Goal: Task Accomplishment & Management: Manage account settings

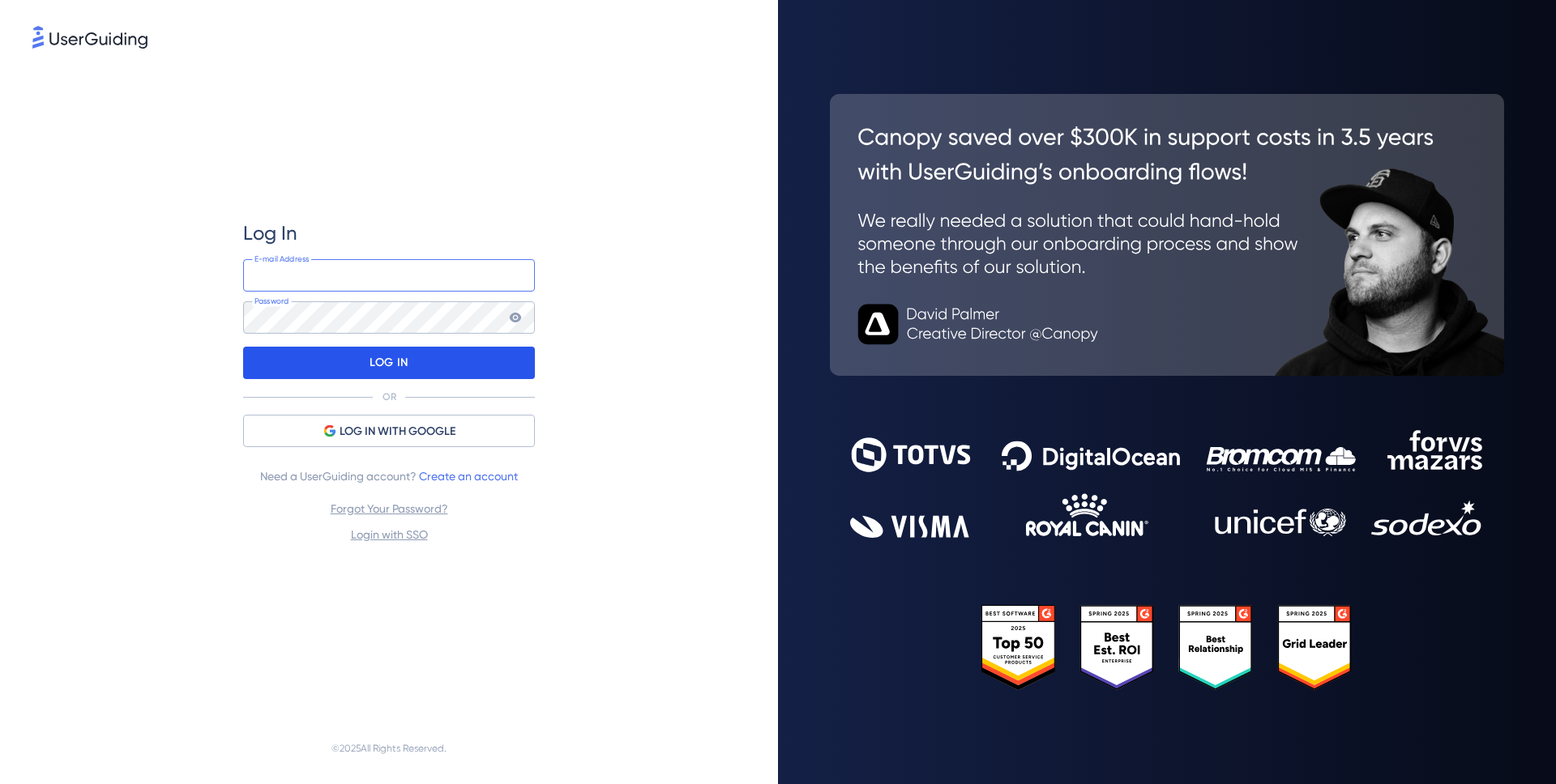
type input "chris@FlowChat.com"
click at [507, 358] on div "LOG IN" at bounding box center [389, 363] width 291 height 32
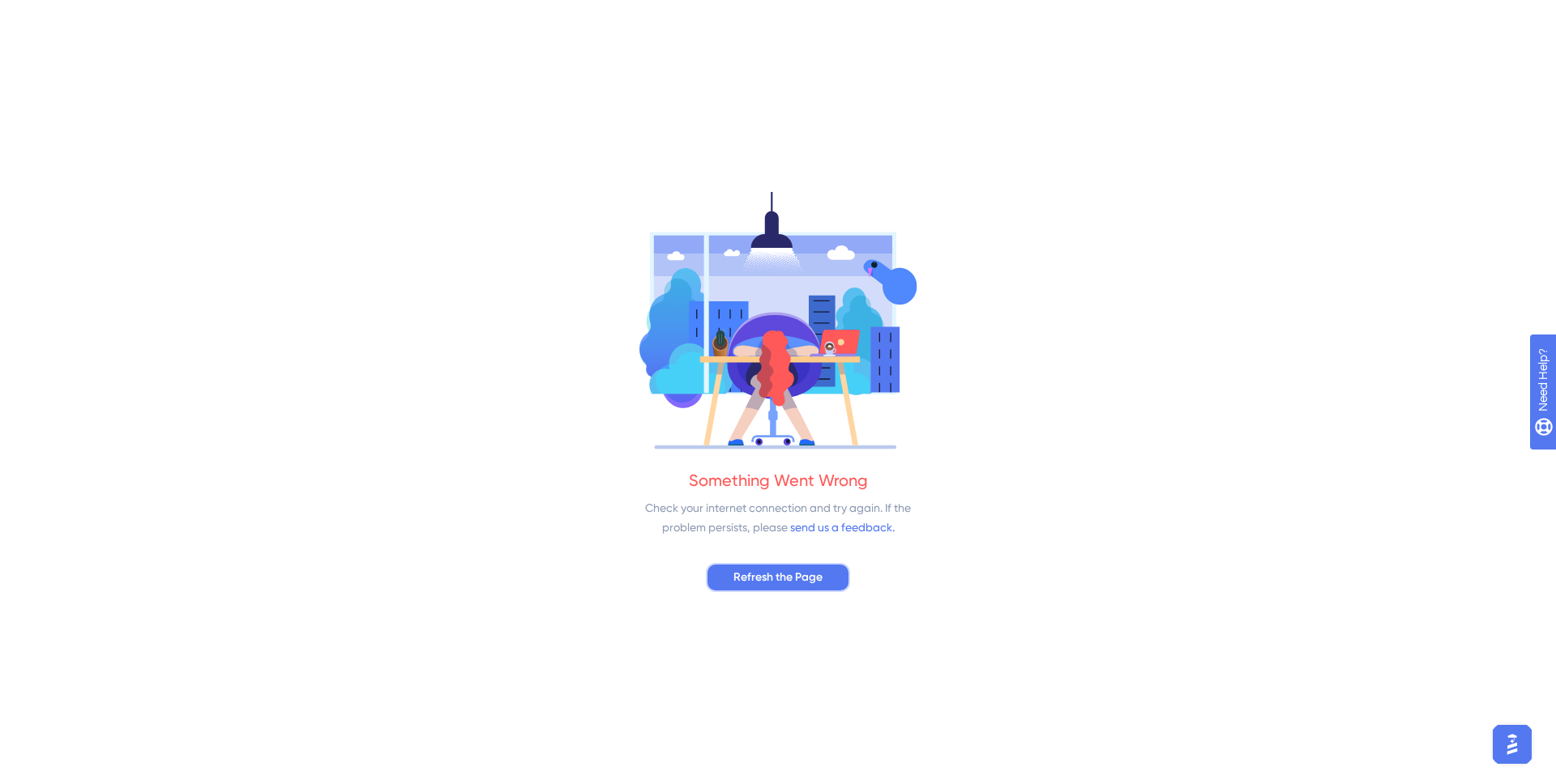
click at [812, 584] on span "Refresh the Page" at bounding box center [778, 578] width 89 height 20
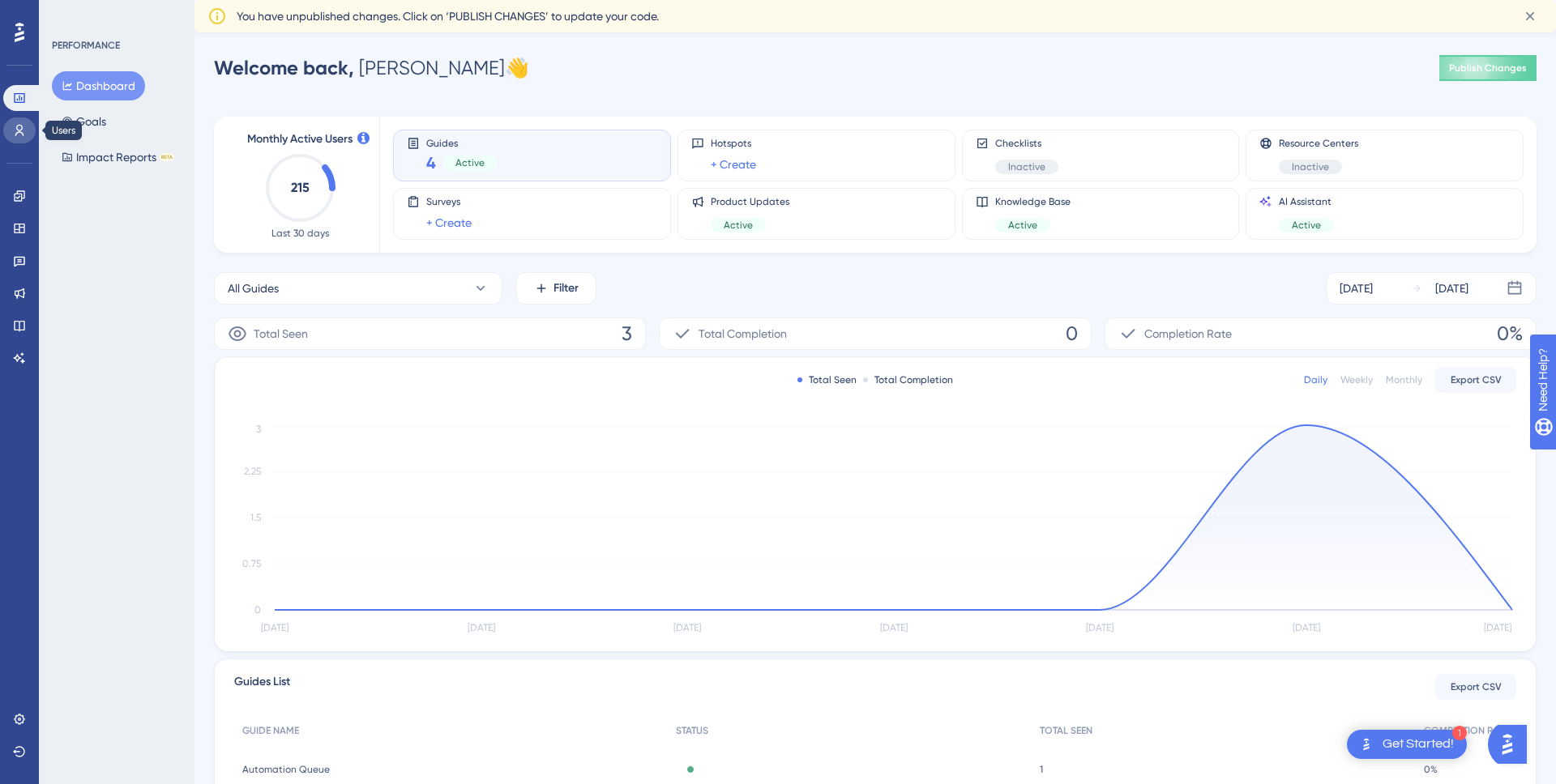
click at [21, 132] on icon at bounding box center [20, 130] width 9 height 12
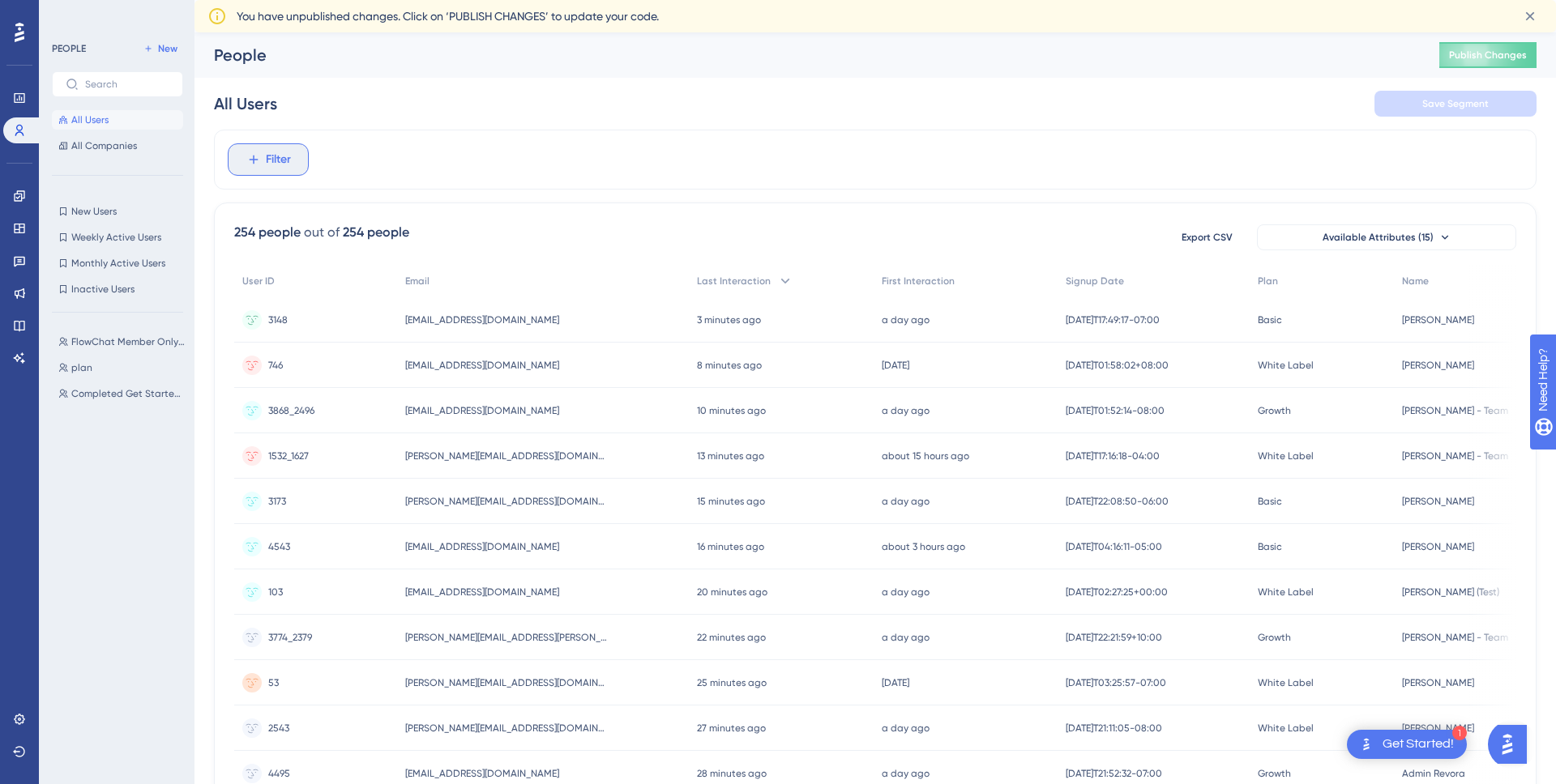
click at [278, 160] on span "Filter" at bounding box center [279, 160] width 25 height 20
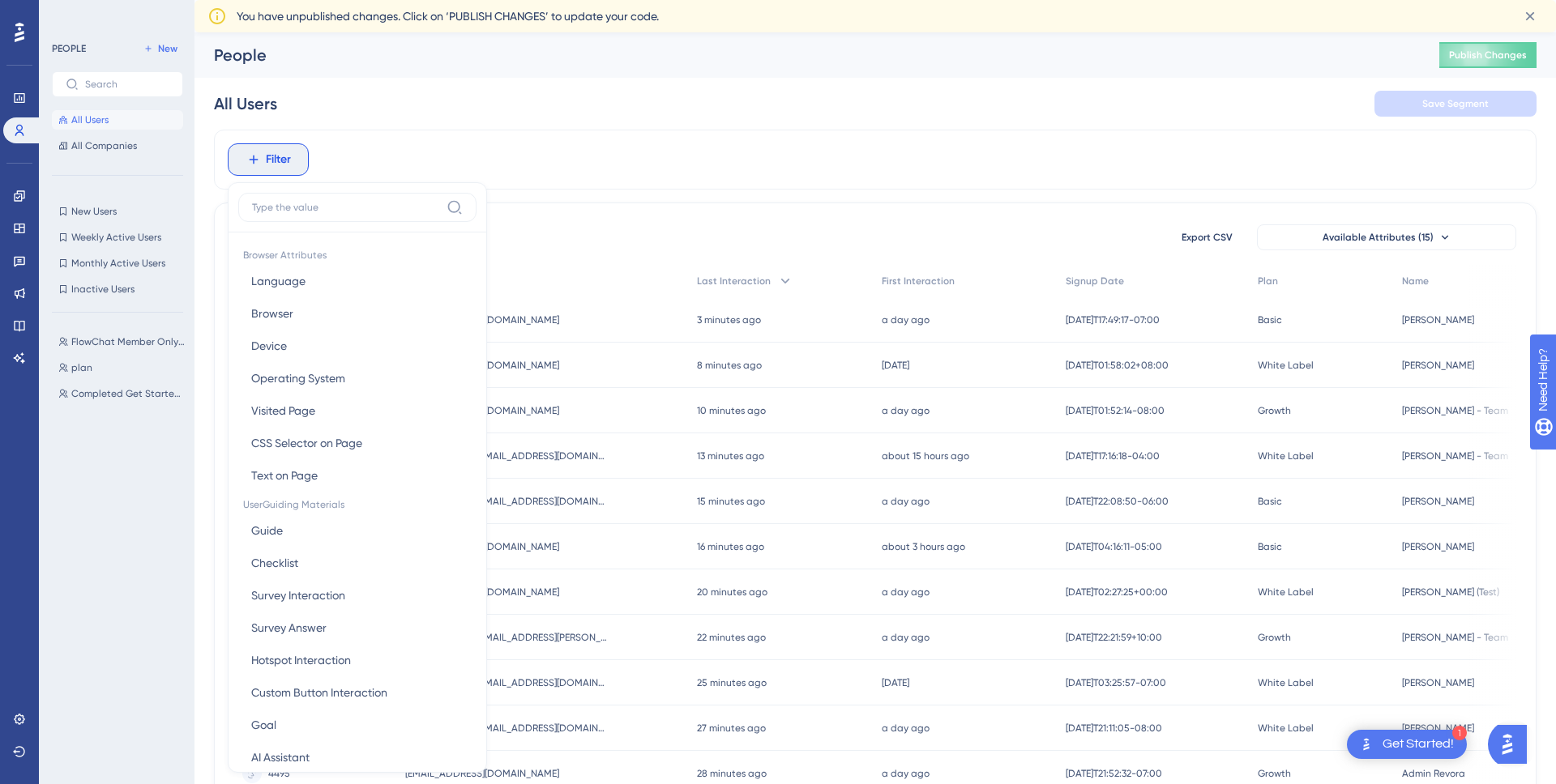
scroll to position [85, 0]
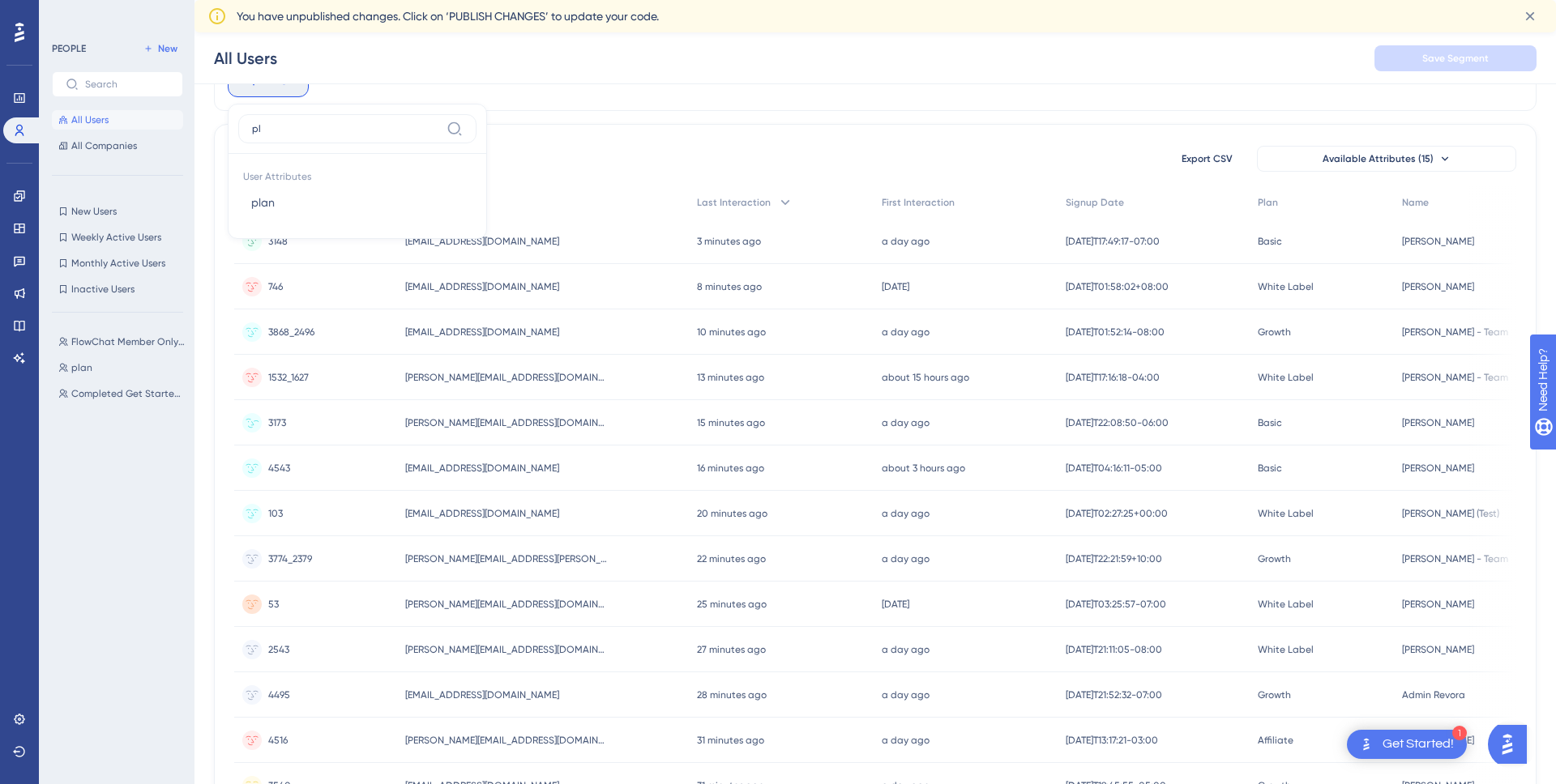
type input "pla"
click at [331, 195] on button "plan plan" at bounding box center [357, 202] width 238 height 32
click at [287, 192] on label "is not" at bounding box center [279, 189] width 27 height 20
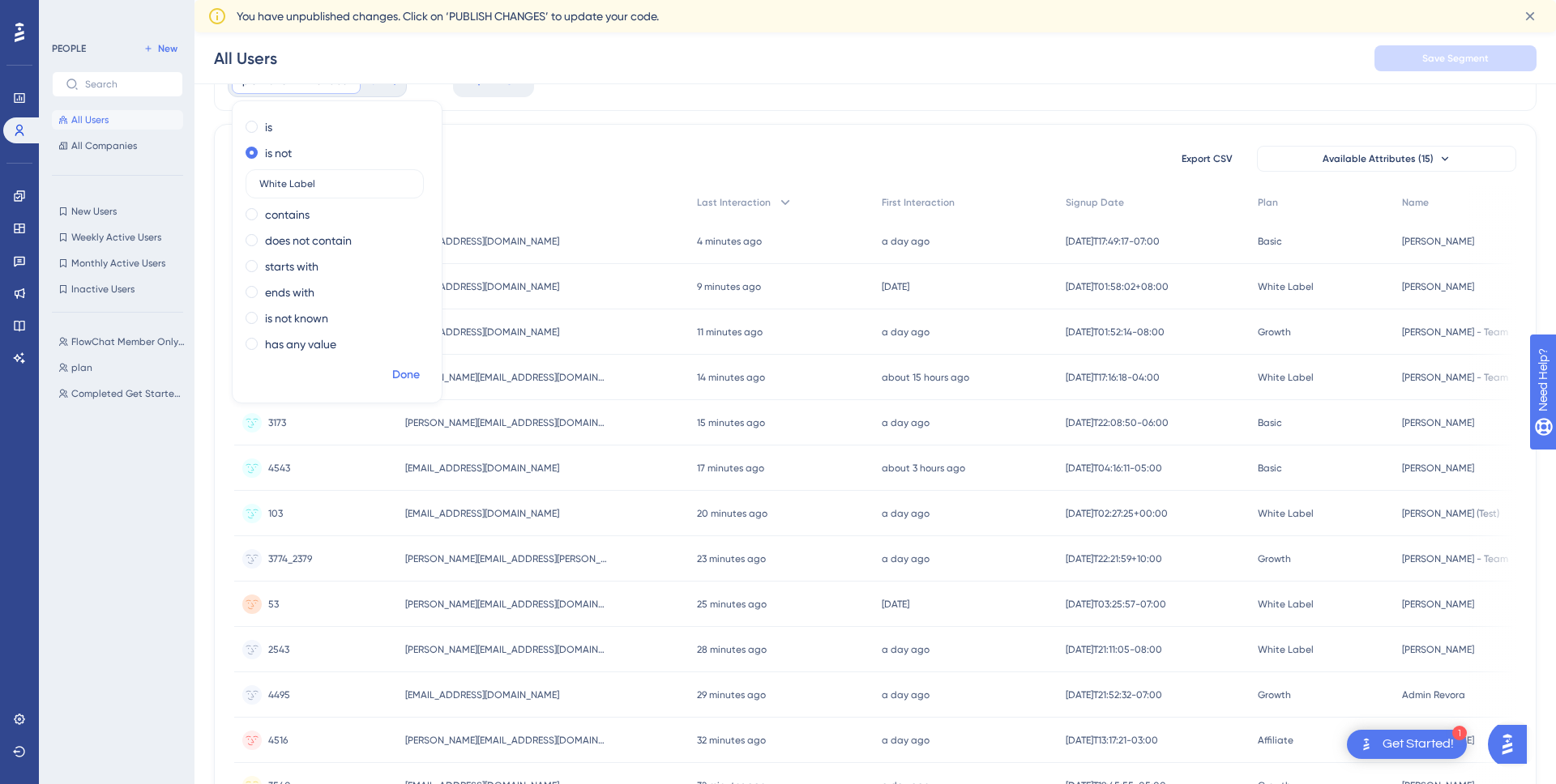
type input "White Label"
click at [399, 370] on span "Done" at bounding box center [406, 375] width 28 height 20
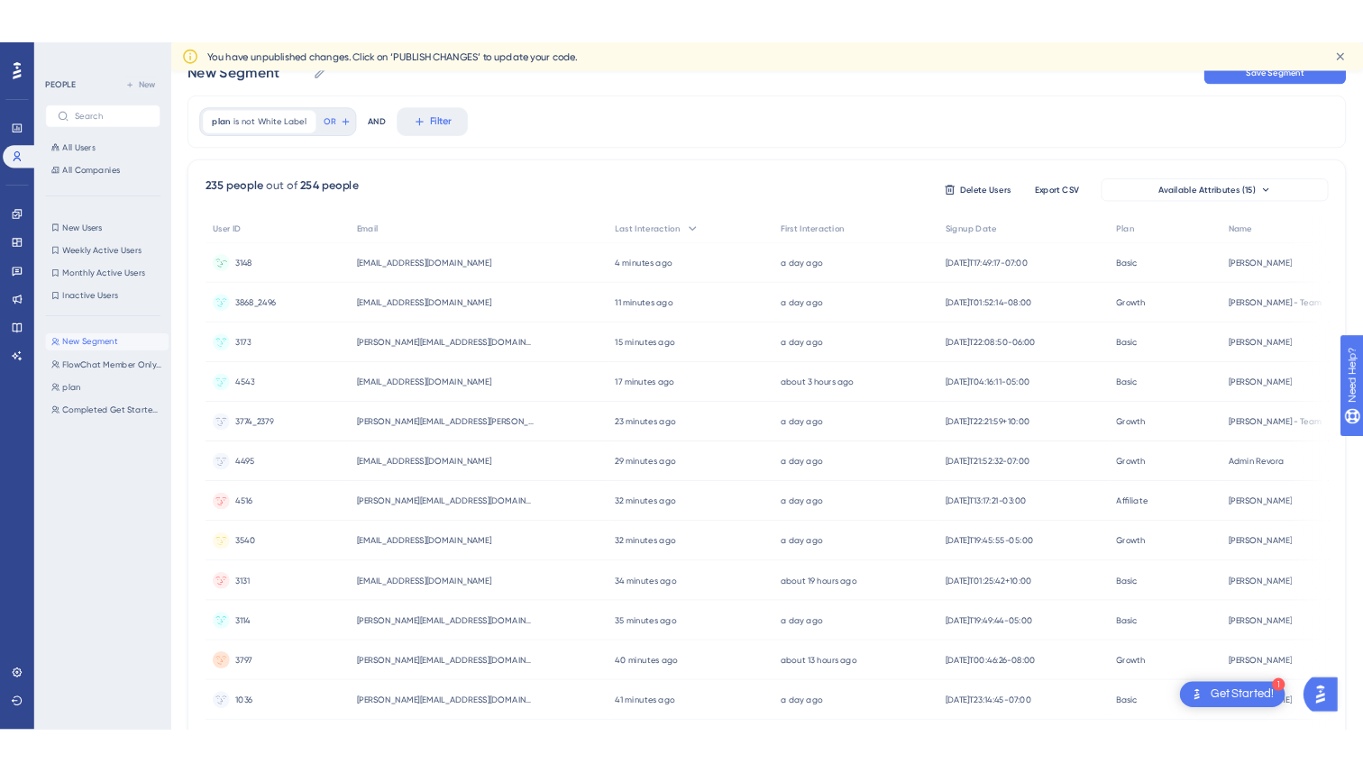
scroll to position [0, 0]
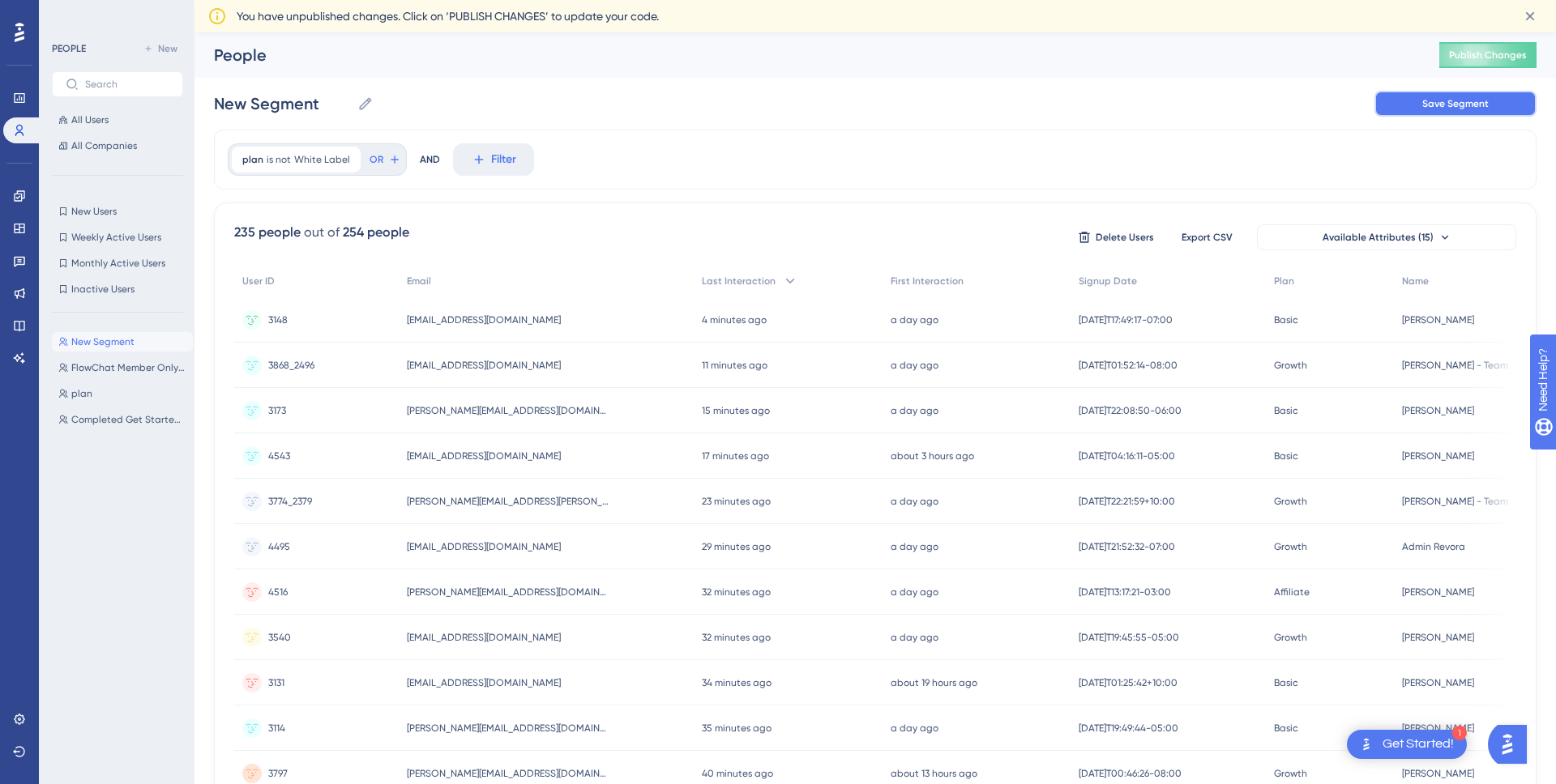
click at [1475, 110] on span "Save Segment" at bounding box center [1456, 103] width 67 height 13
click at [363, 108] on icon at bounding box center [365, 103] width 13 height 13
click at [351, 108] on input "New Segment" at bounding box center [282, 103] width 137 height 22
drag, startPoint x: 344, startPoint y: 107, endPoint x: 183, endPoint y: 98, distance: 161.3
click at [194, 98] on div "Performance Users Engagement Widgets Feedback Product Updates Knowledge Base AI…" at bounding box center [875, 667] width 1362 height 1270
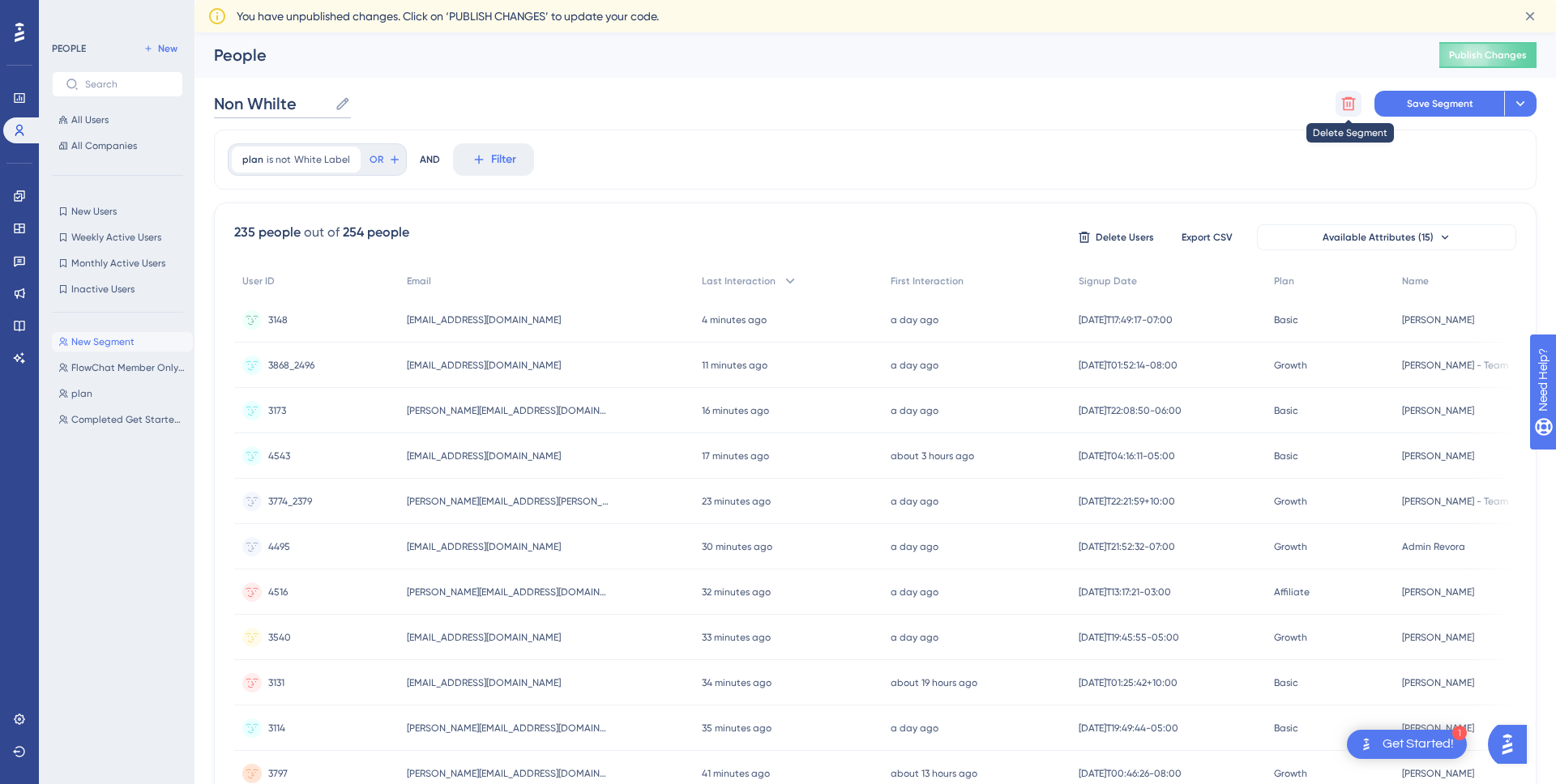
type input "Non Whilte"
click at [1344, 102] on icon at bounding box center [1348, 103] width 13 height 13
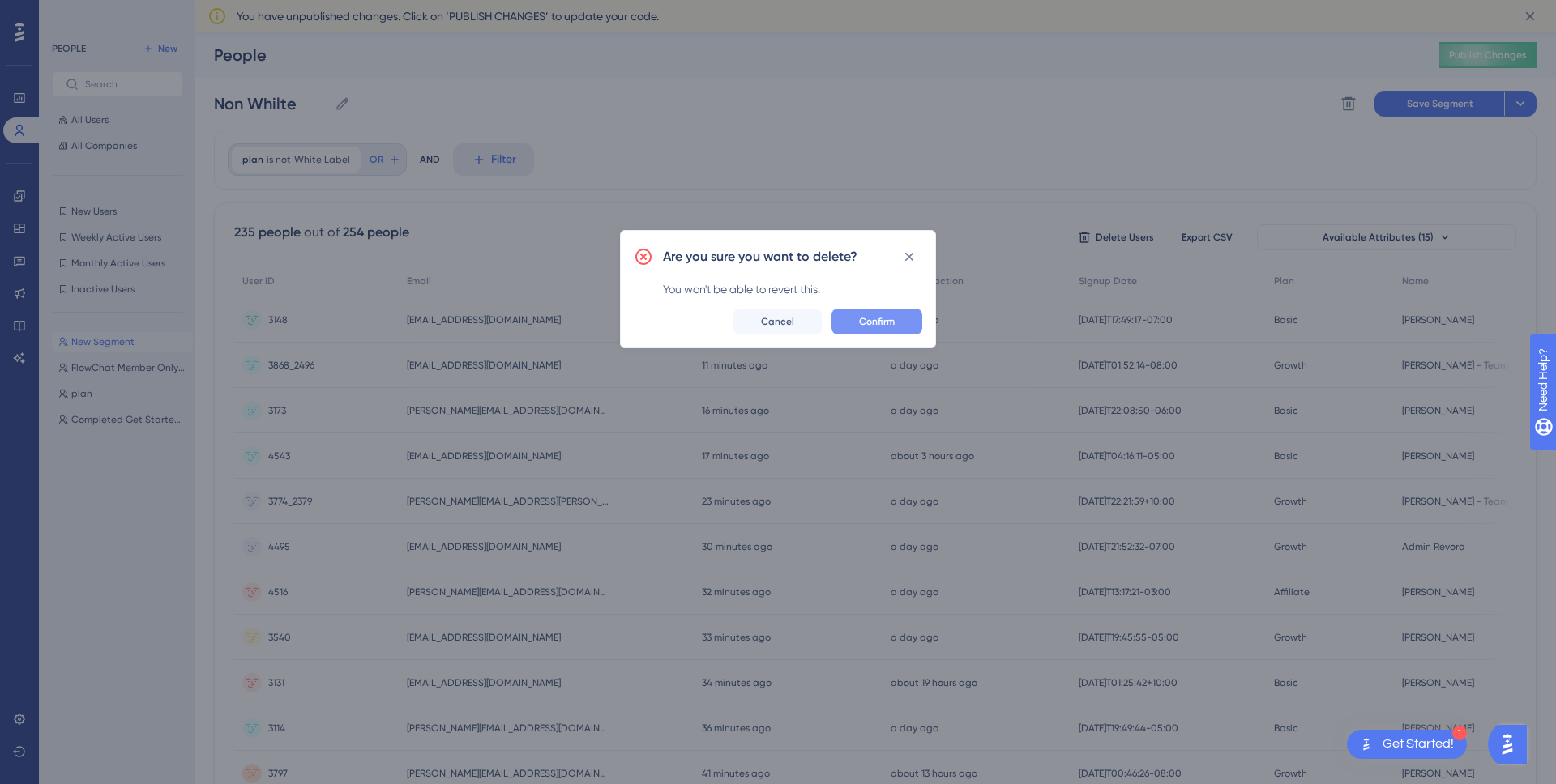
click at [891, 321] on span "Confirm" at bounding box center [877, 322] width 36 height 13
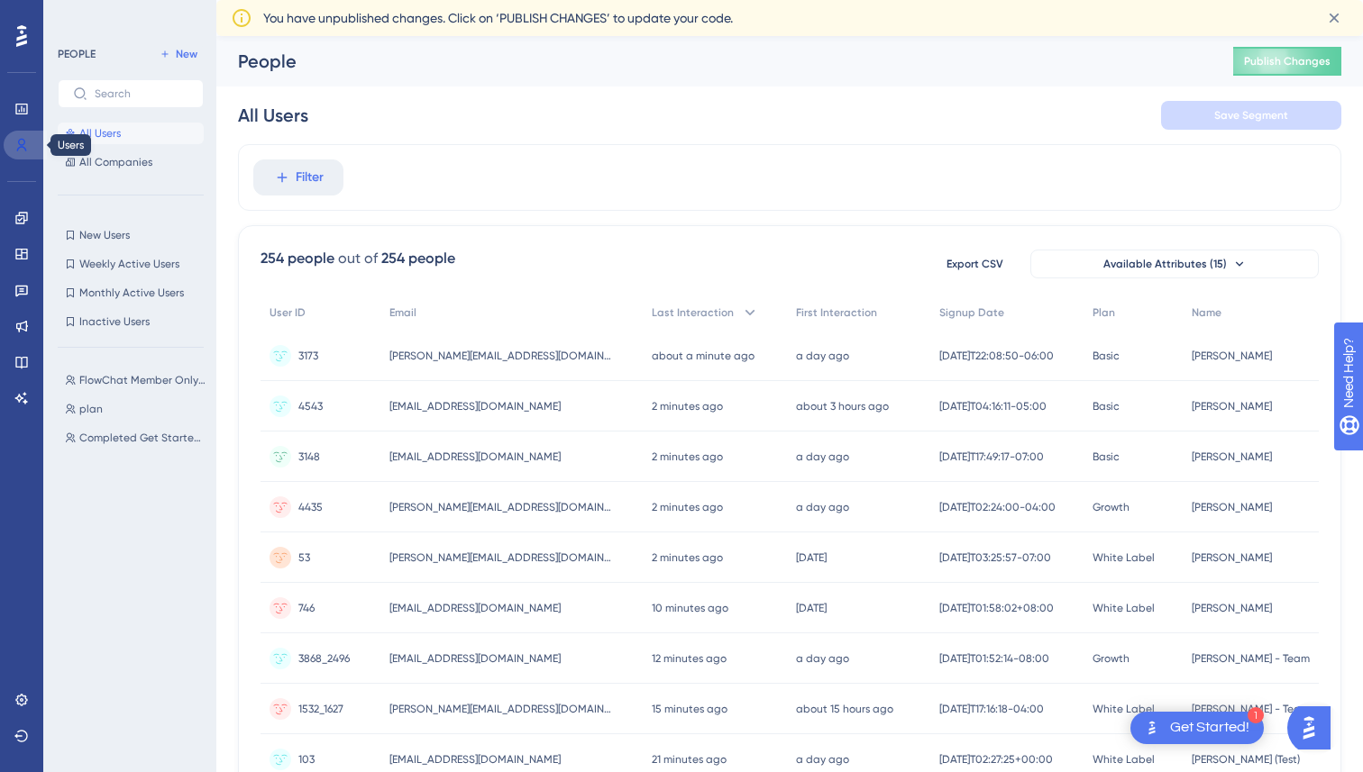
click at [23, 148] on icon at bounding box center [22, 145] width 10 height 13
click at [292, 169] on button "Filter" at bounding box center [298, 178] width 90 height 36
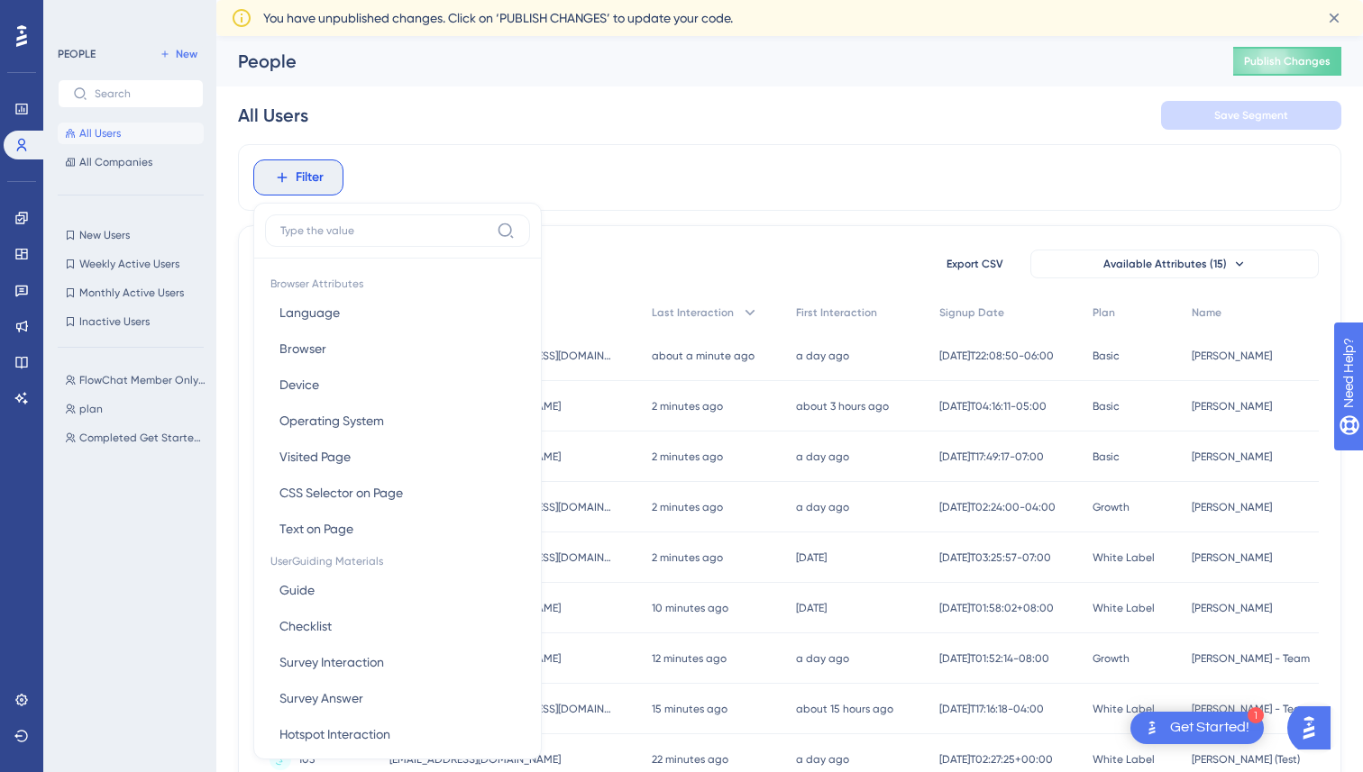
scroll to position [95, 0]
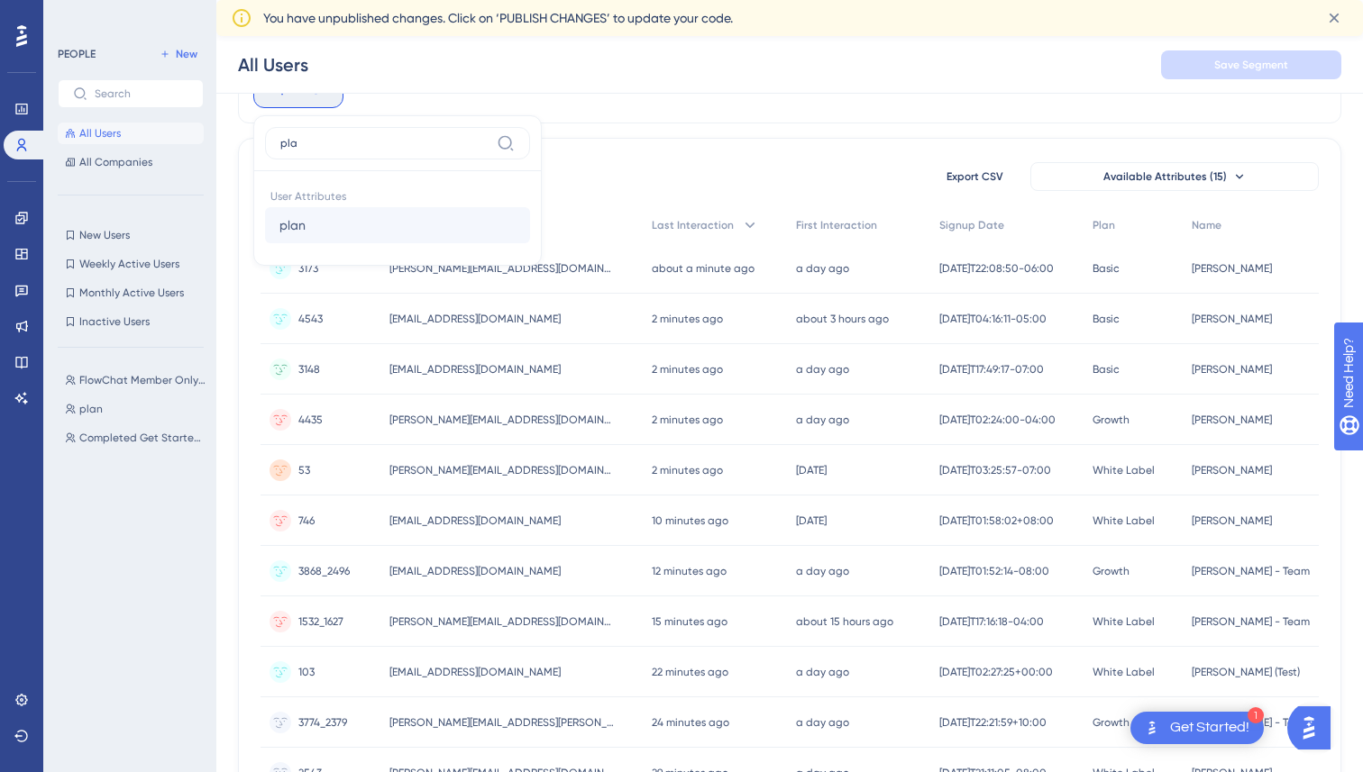
type input "pla"
click at [302, 228] on span "plan" at bounding box center [292, 225] width 26 height 22
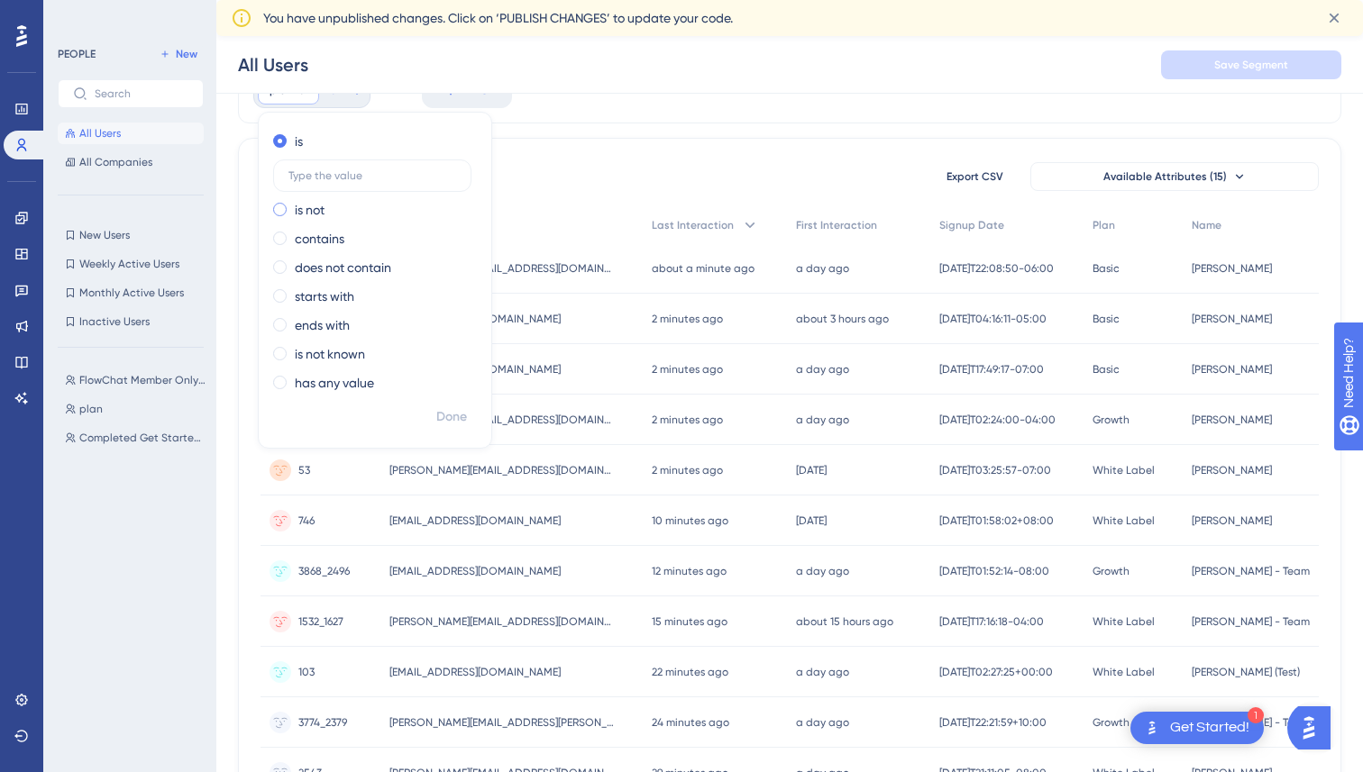
click at [309, 211] on label "is not" at bounding box center [310, 210] width 30 height 22
type input "White Label"
click at [450, 414] on span "Done" at bounding box center [451, 417] width 31 height 22
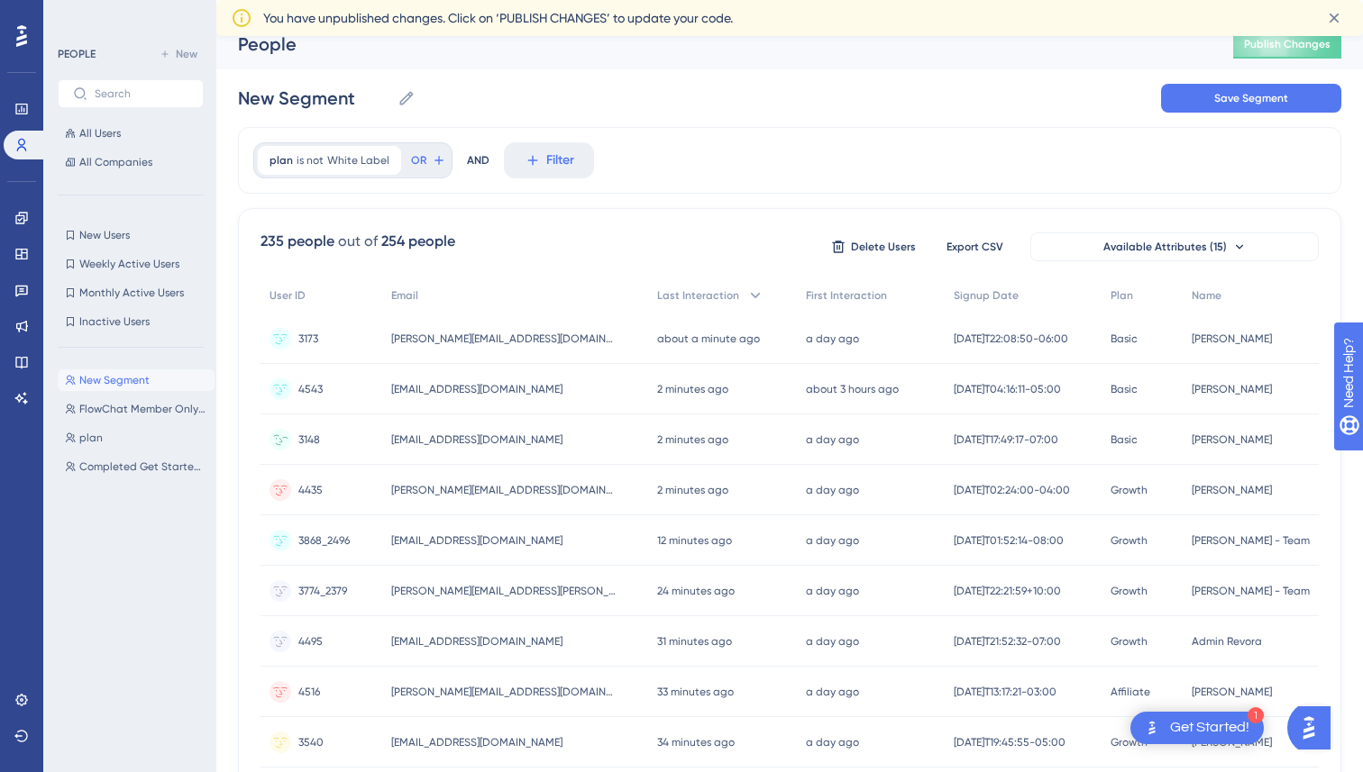
scroll to position [0, 0]
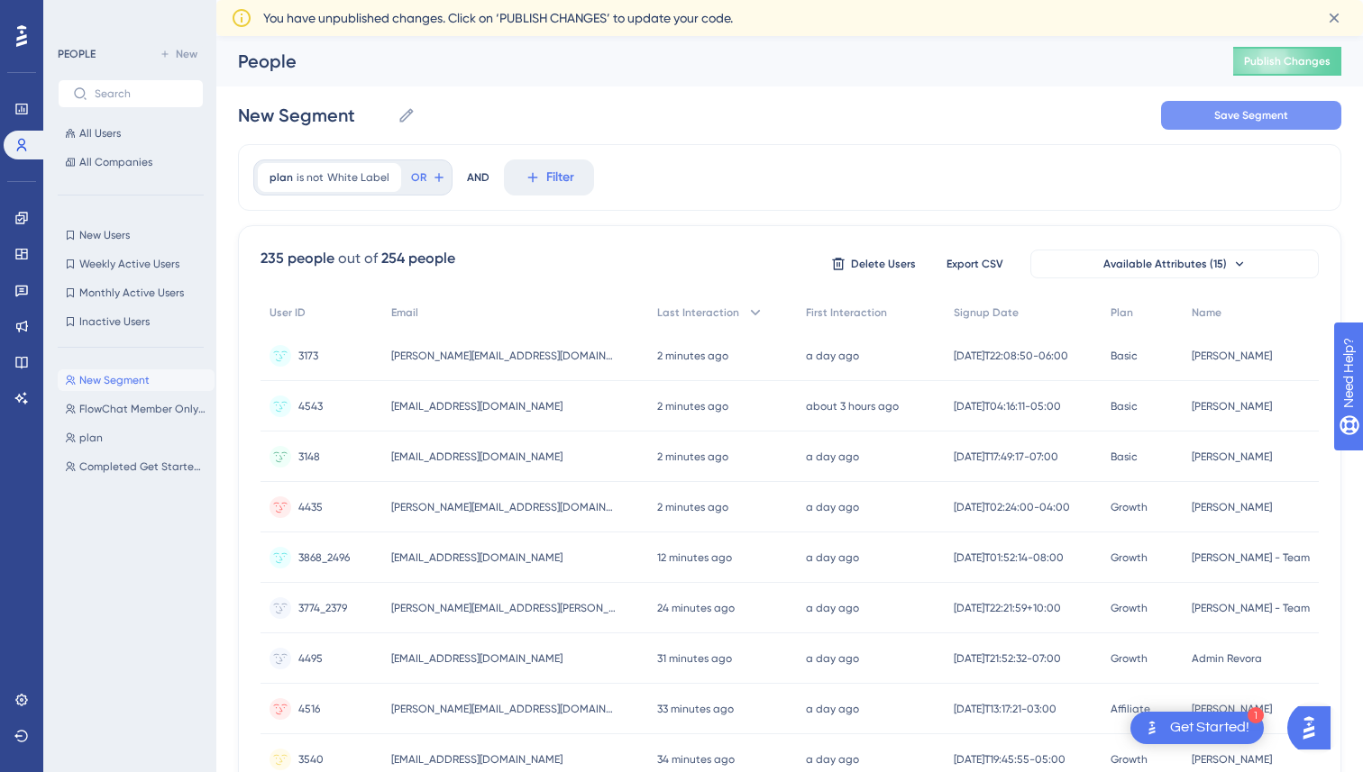
click at [1209, 114] on button "Save Segment" at bounding box center [1251, 115] width 180 height 29
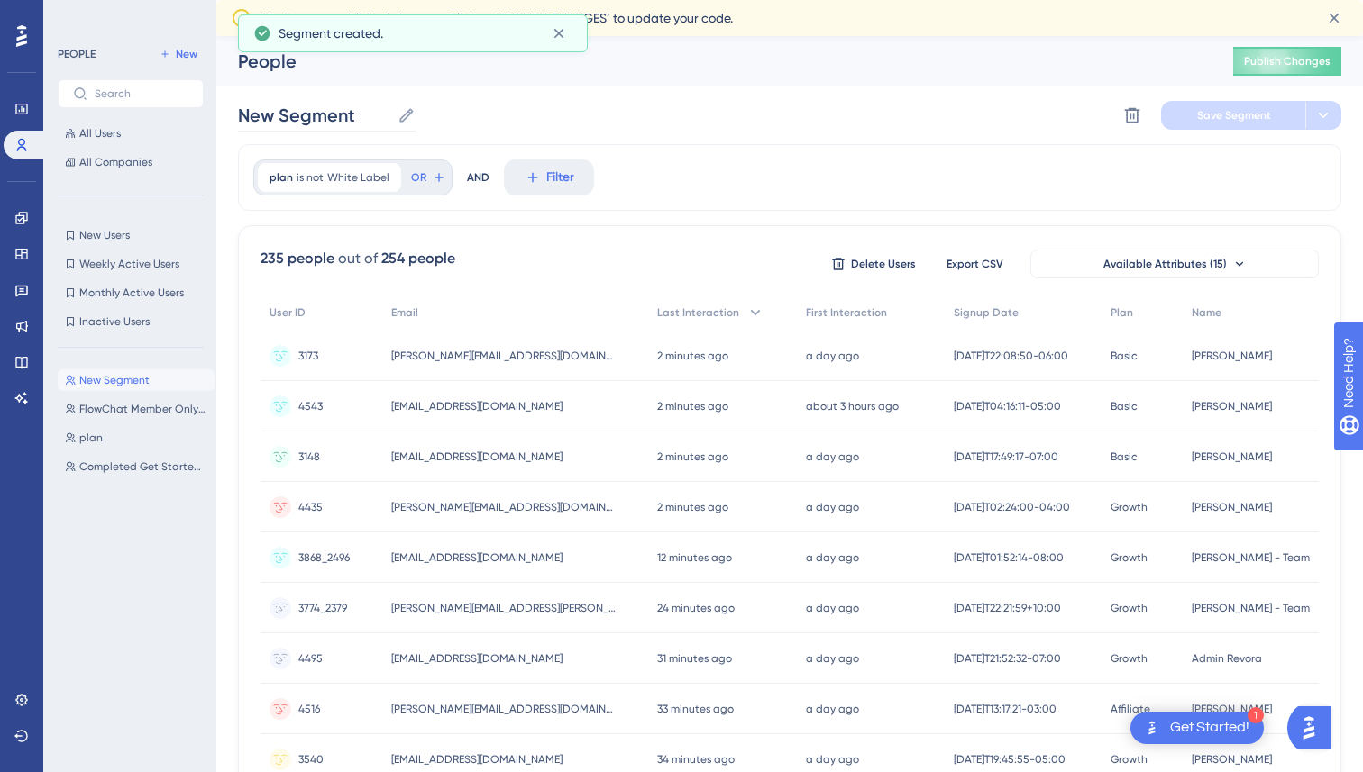
click at [407, 116] on icon at bounding box center [406, 115] width 18 height 18
click at [390, 116] on input "New Segment" at bounding box center [314, 115] width 152 height 25
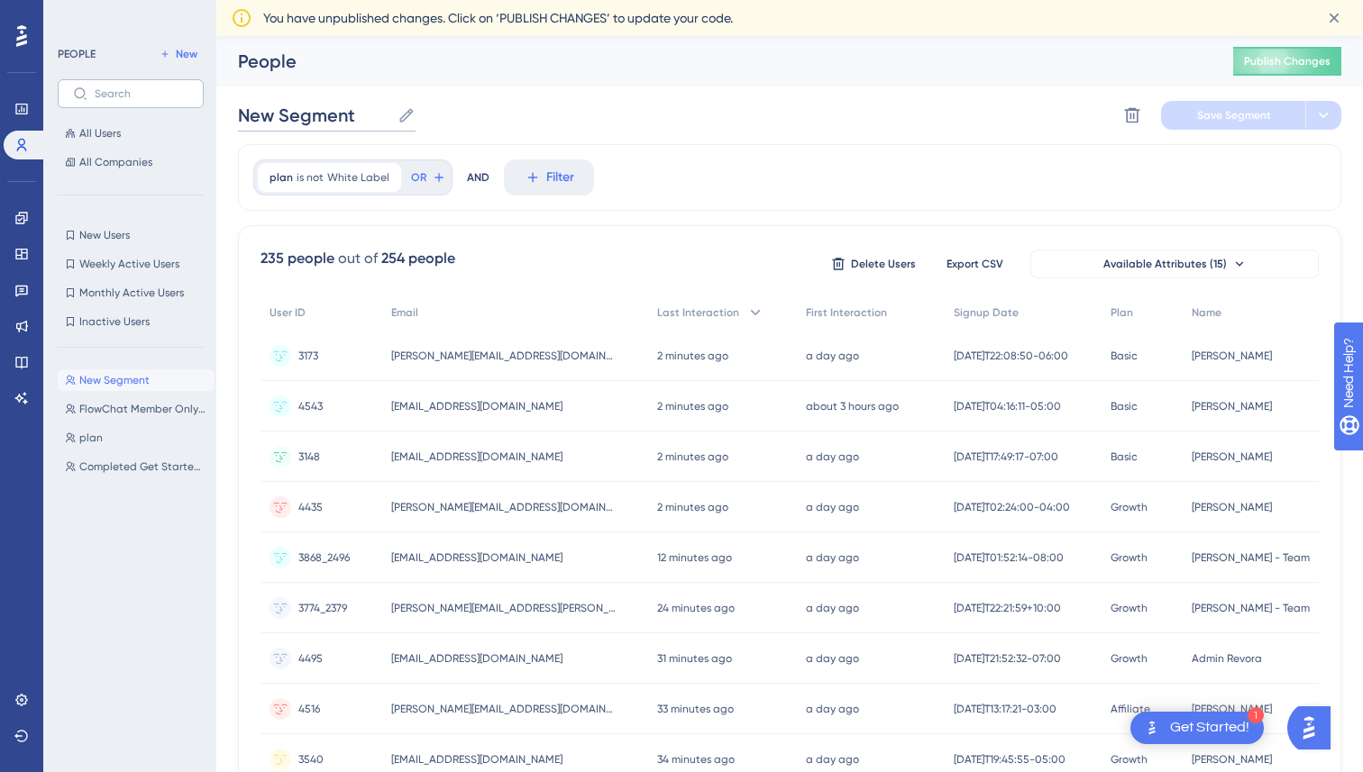
drag, startPoint x: 378, startPoint y: 117, endPoint x: 114, endPoint y: 107, distance: 263.3
click at [216, 107] on div "Performance Users Engagement Widgets Feedback Product Updates Knowledge Base AI…" at bounding box center [789, 742] width 1146 height 1413
type input "Non White Label"
click at [936, 118] on div "Non White Label Non White Label Delete Segment Save Segment Actions" at bounding box center [789, 116] width 1103 height 58
click at [1237, 119] on span "Save Segment" at bounding box center [1234, 115] width 74 height 14
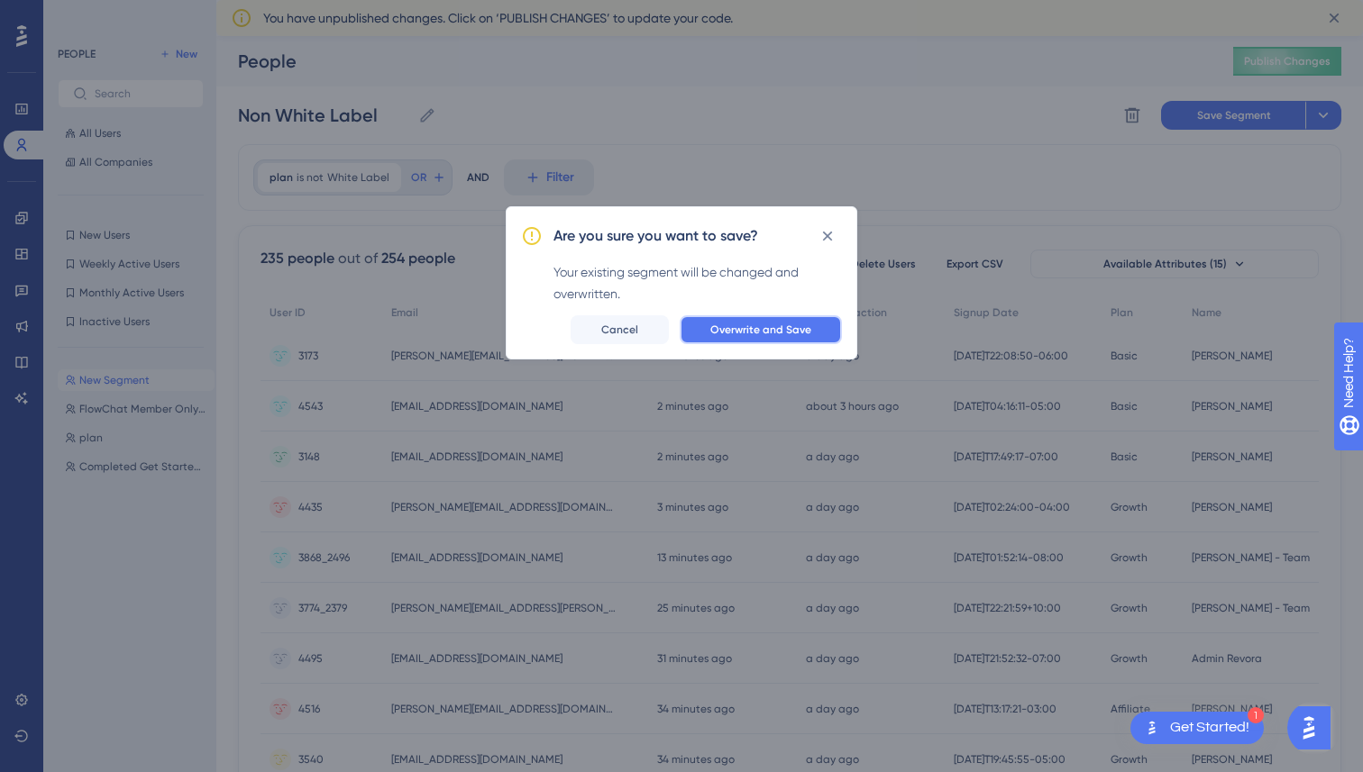
click at [781, 327] on span "Overwrite and Save" at bounding box center [760, 330] width 101 height 14
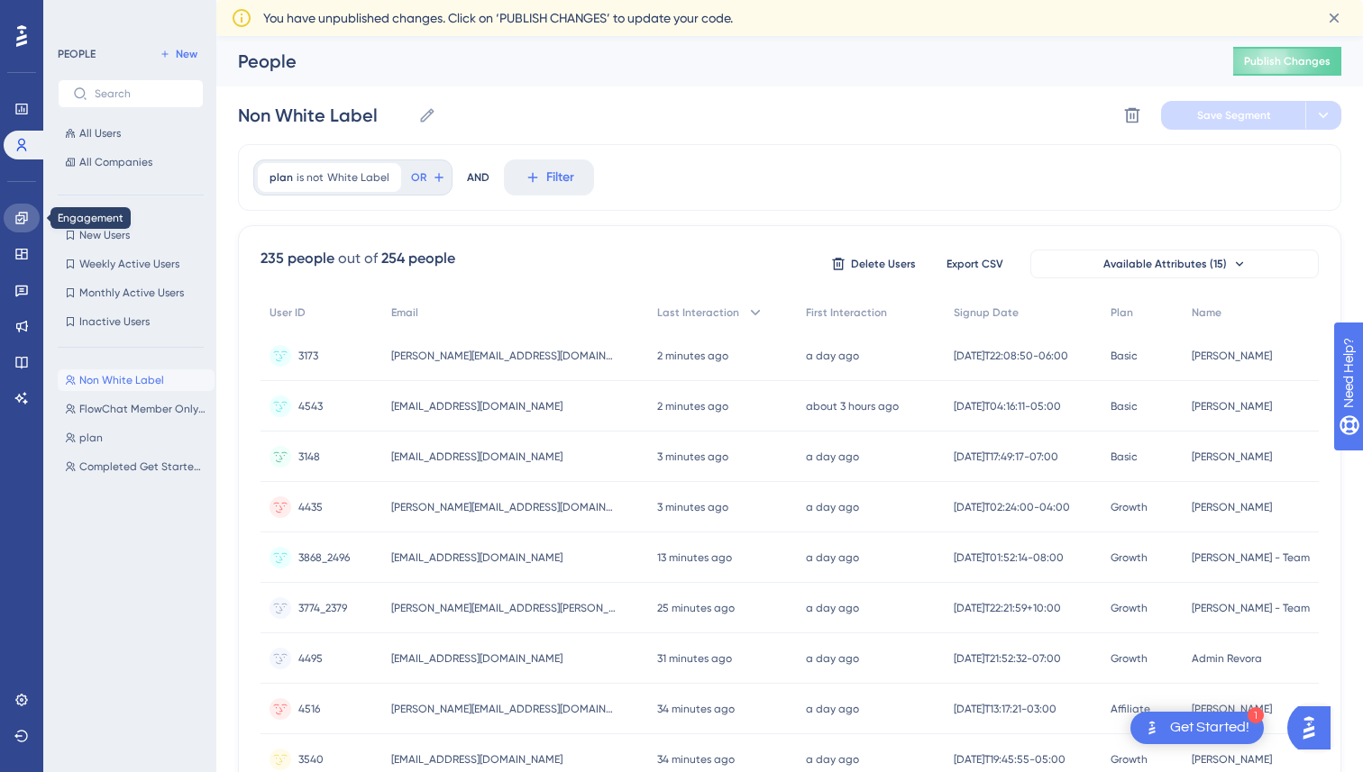
click at [21, 217] on icon at bounding box center [21, 218] width 14 height 14
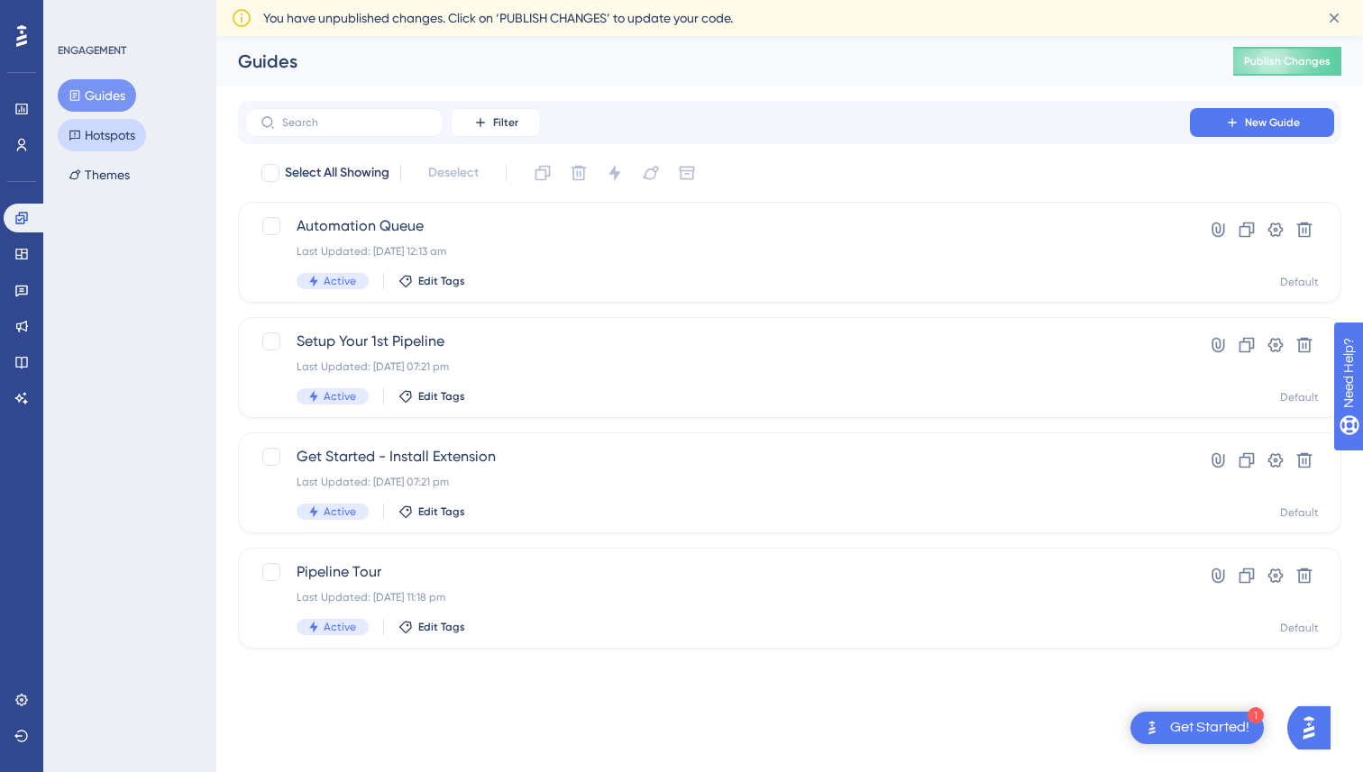
click at [104, 136] on button "Hotspots" at bounding box center [102, 135] width 88 height 32
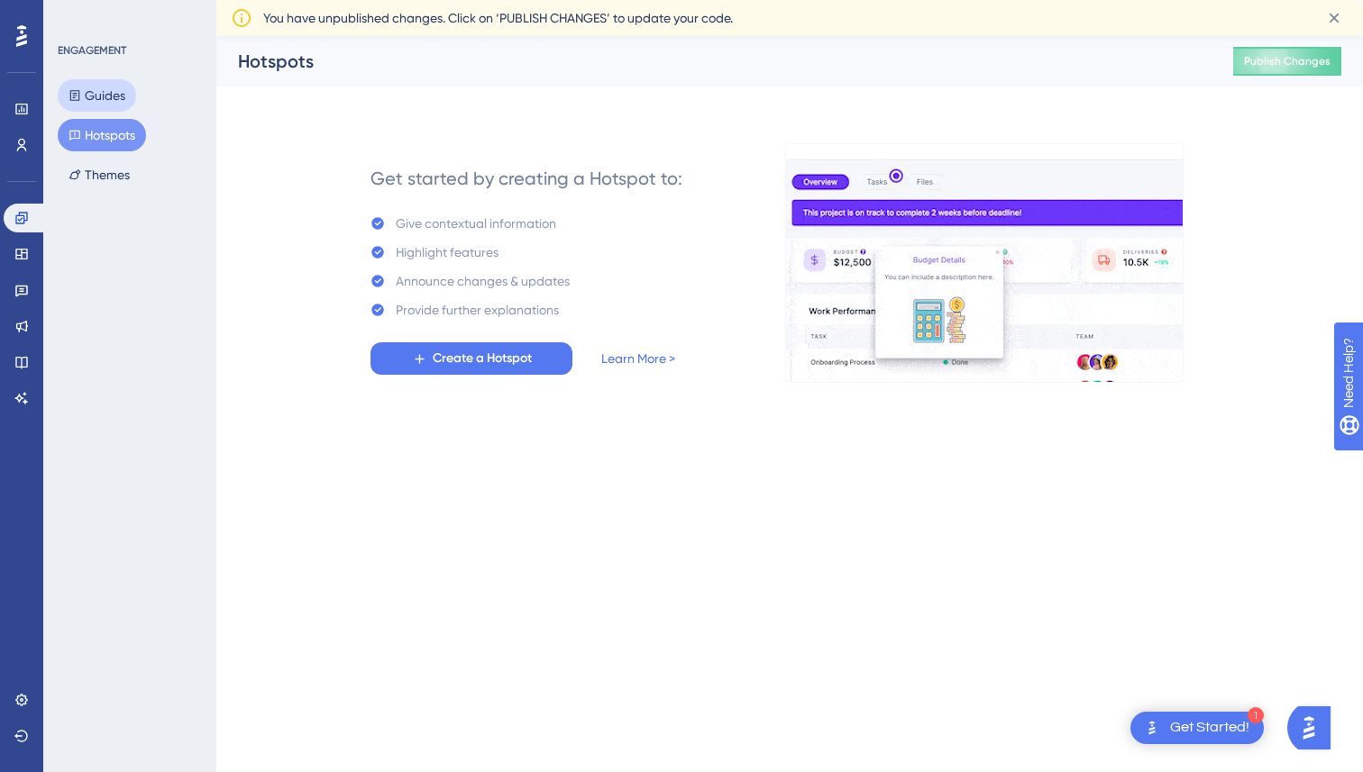
click at [111, 96] on button "Guides" at bounding box center [97, 95] width 78 height 32
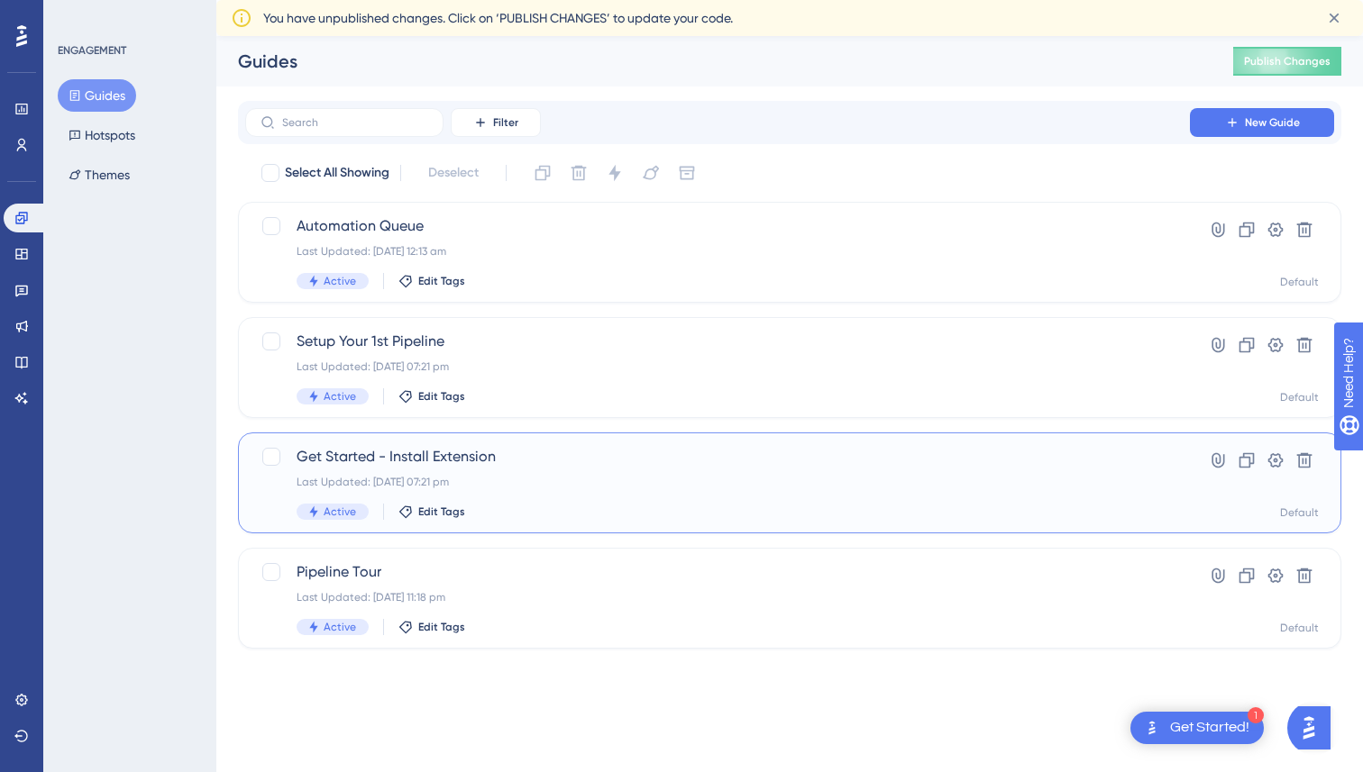
click at [608, 479] on div "Last Updated: [DATE] 07:21 pm" at bounding box center [718, 482] width 842 height 14
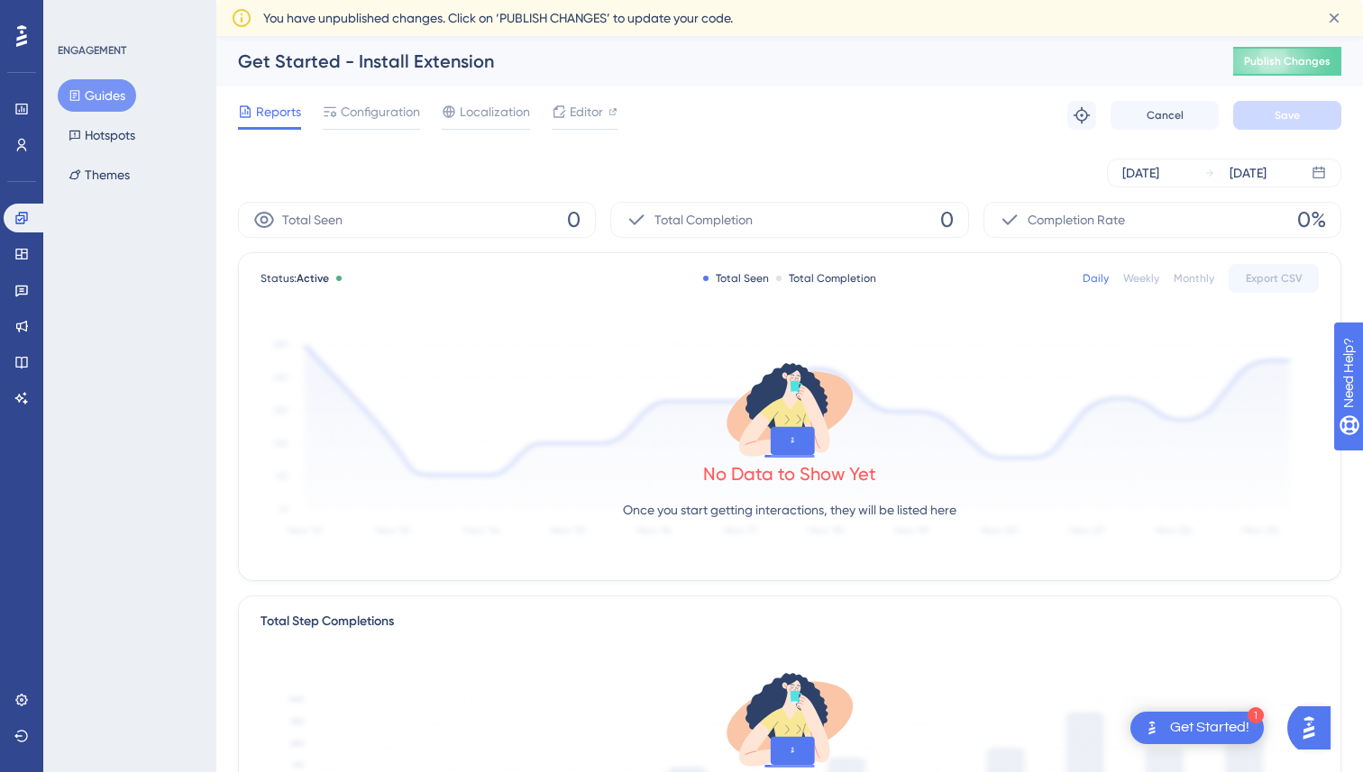
click at [392, 96] on div "Reports Configuration Localization Editor Troubleshoot Cancel Save" at bounding box center [789, 116] width 1103 height 58
click at [393, 114] on span "Configuration" at bounding box center [380, 112] width 79 height 22
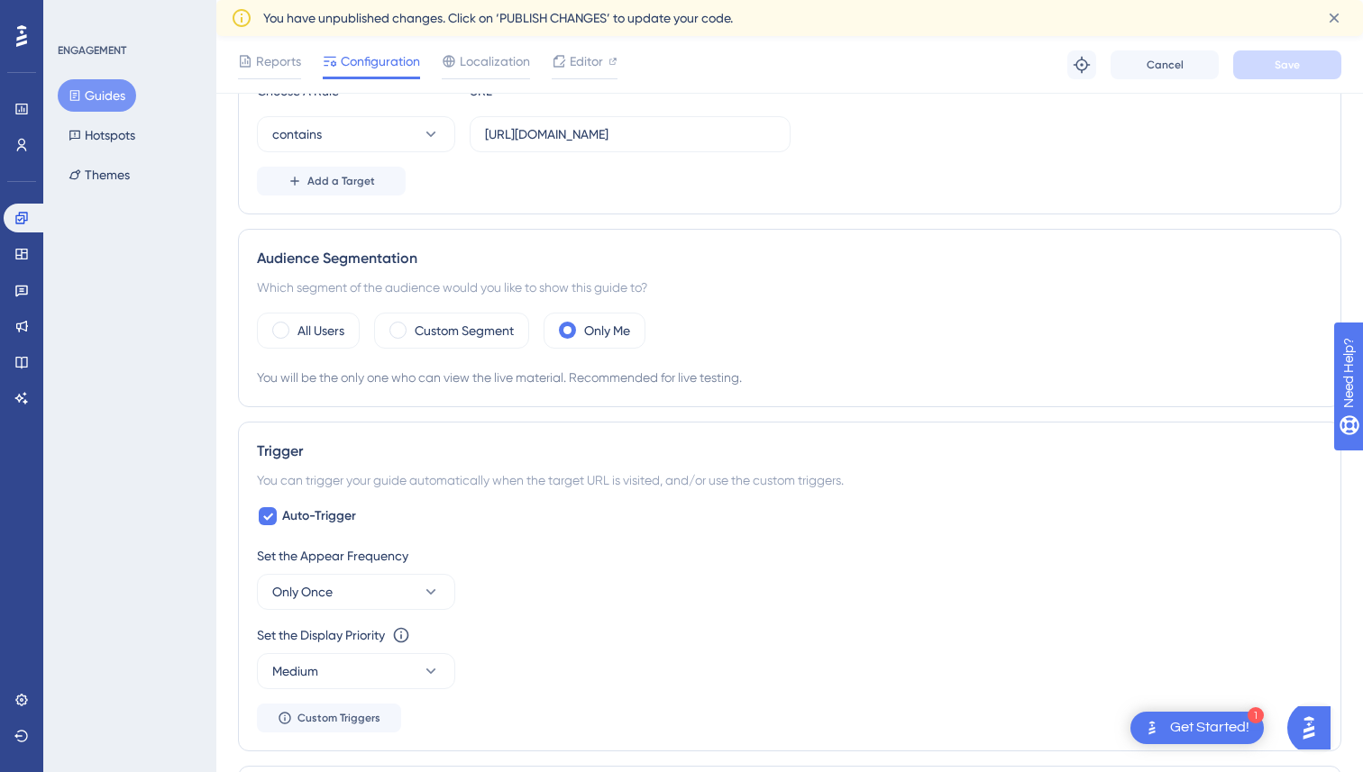
scroll to position [518, 0]
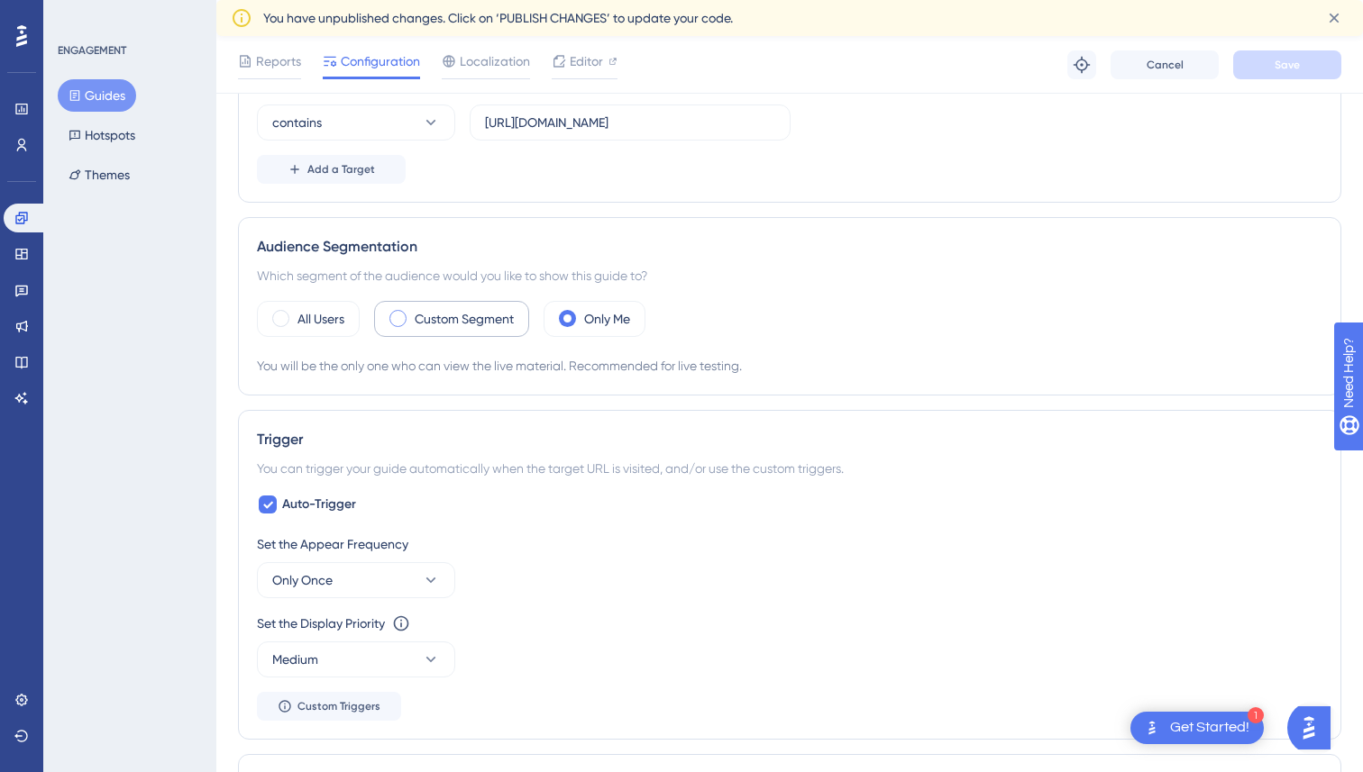
click at [482, 324] on label "Custom Segment" at bounding box center [464, 319] width 99 height 22
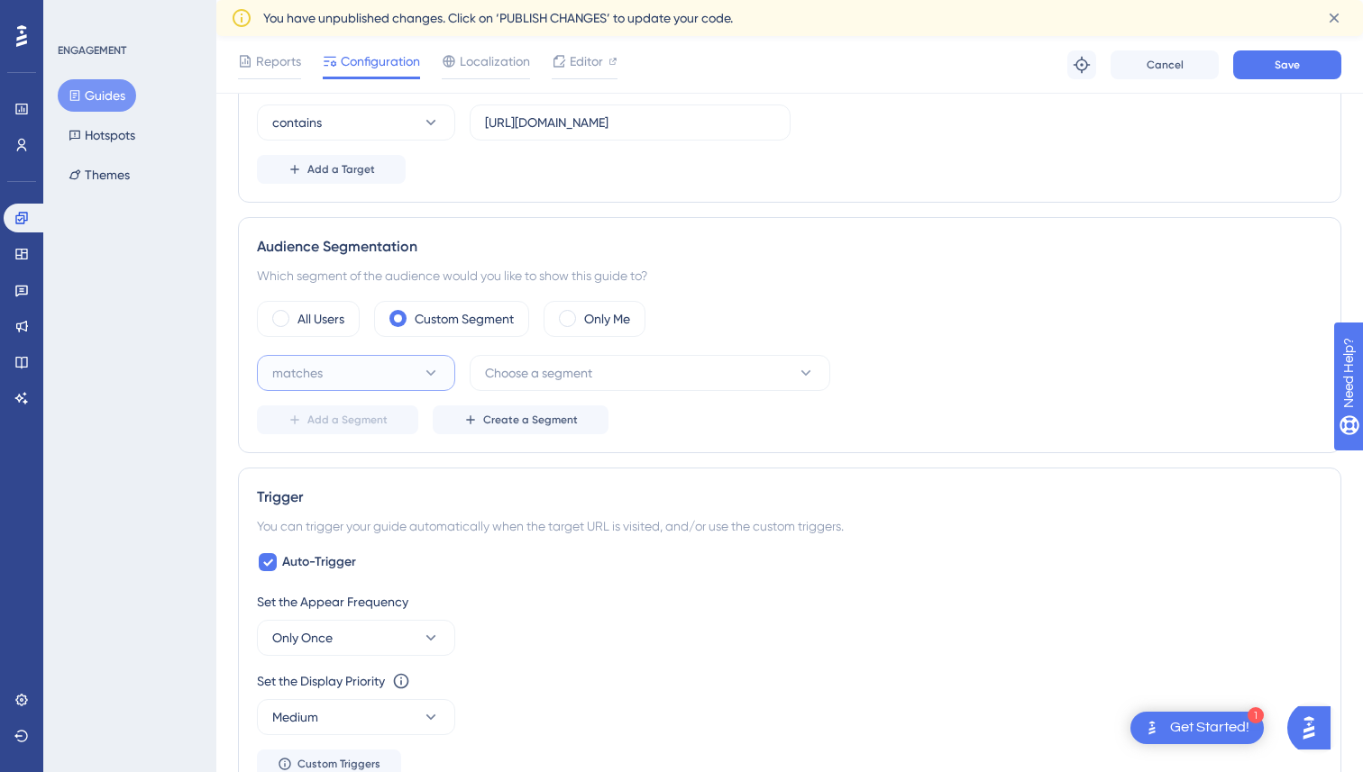
click at [393, 371] on button "matches" at bounding box center [356, 373] width 198 height 36
click at [378, 426] on div "matches matches" at bounding box center [356, 428] width 146 height 36
click at [567, 383] on span "Choose a segment" at bounding box center [538, 373] width 107 height 22
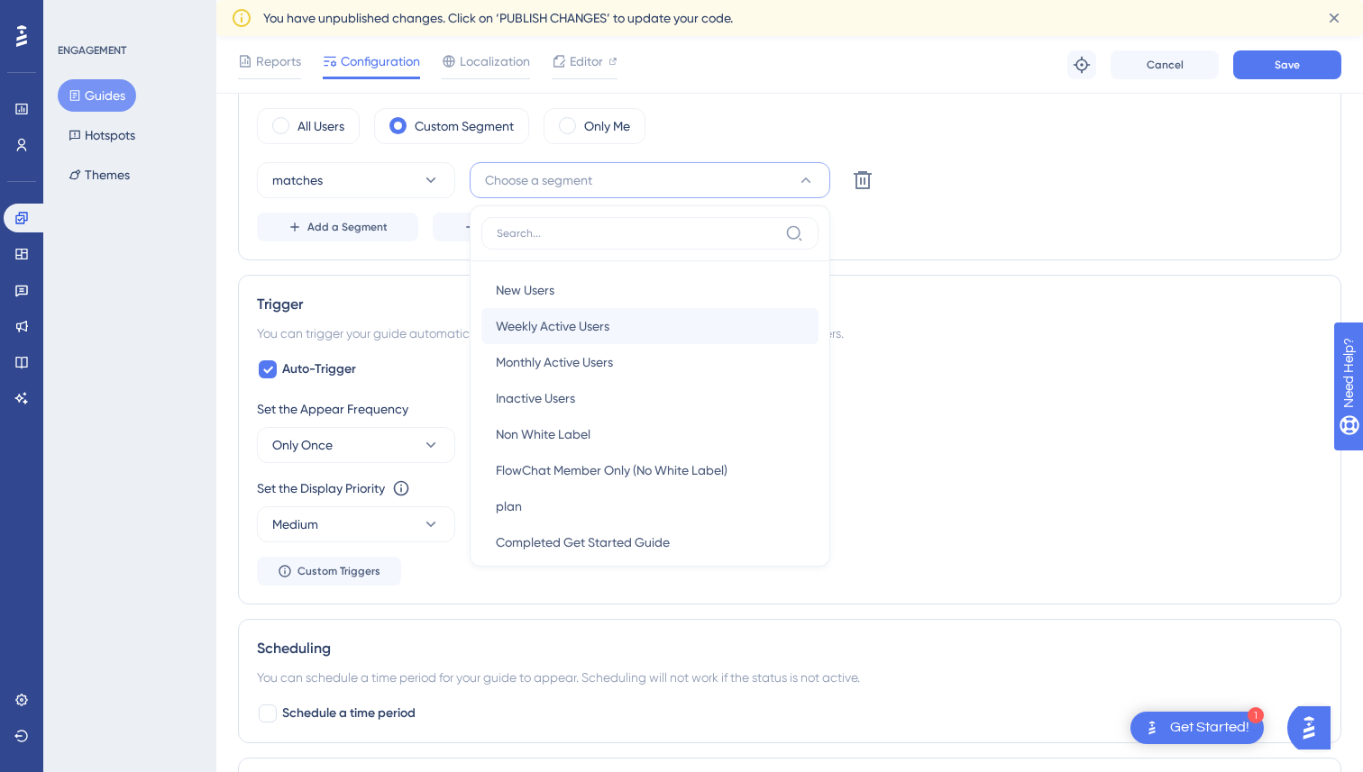
scroll to position [16, 0]
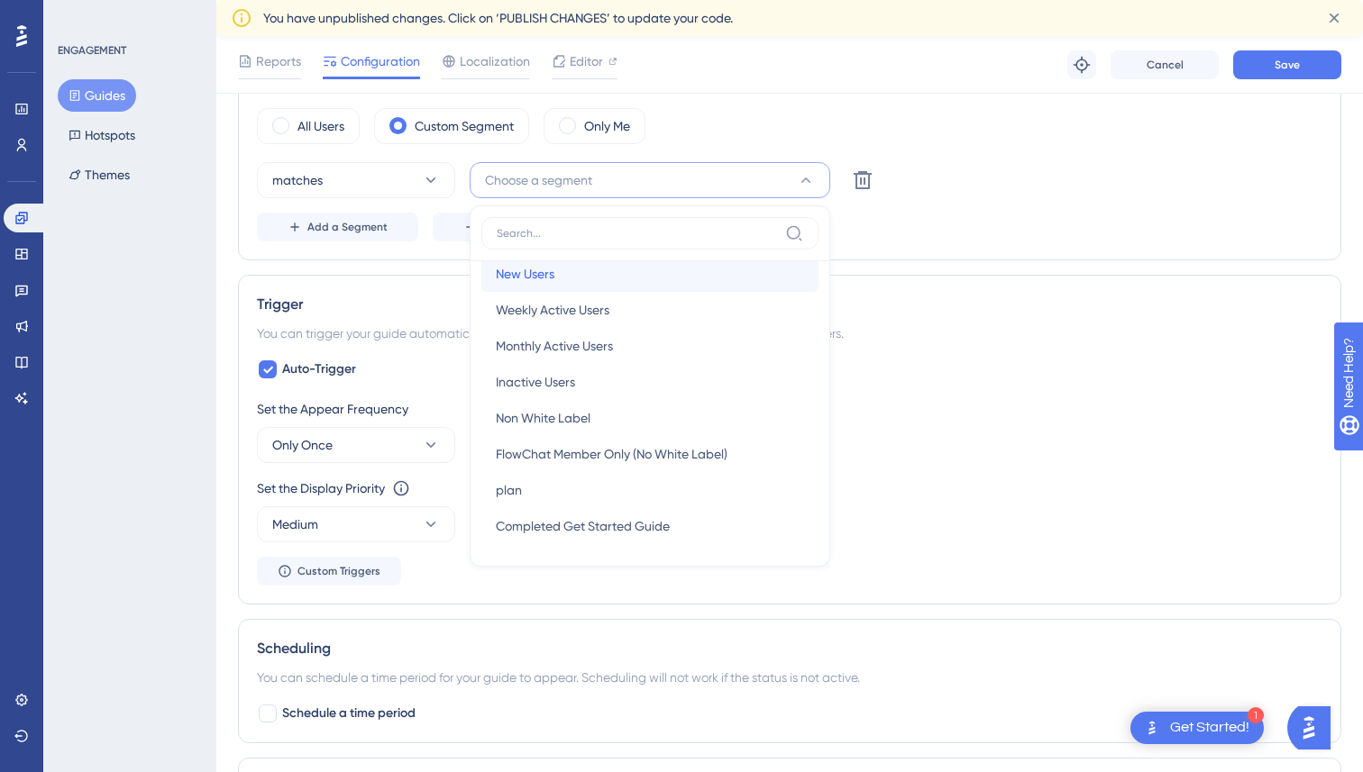
click at [579, 280] on div "New Users New Users" at bounding box center [650, 274] width 308 height 36
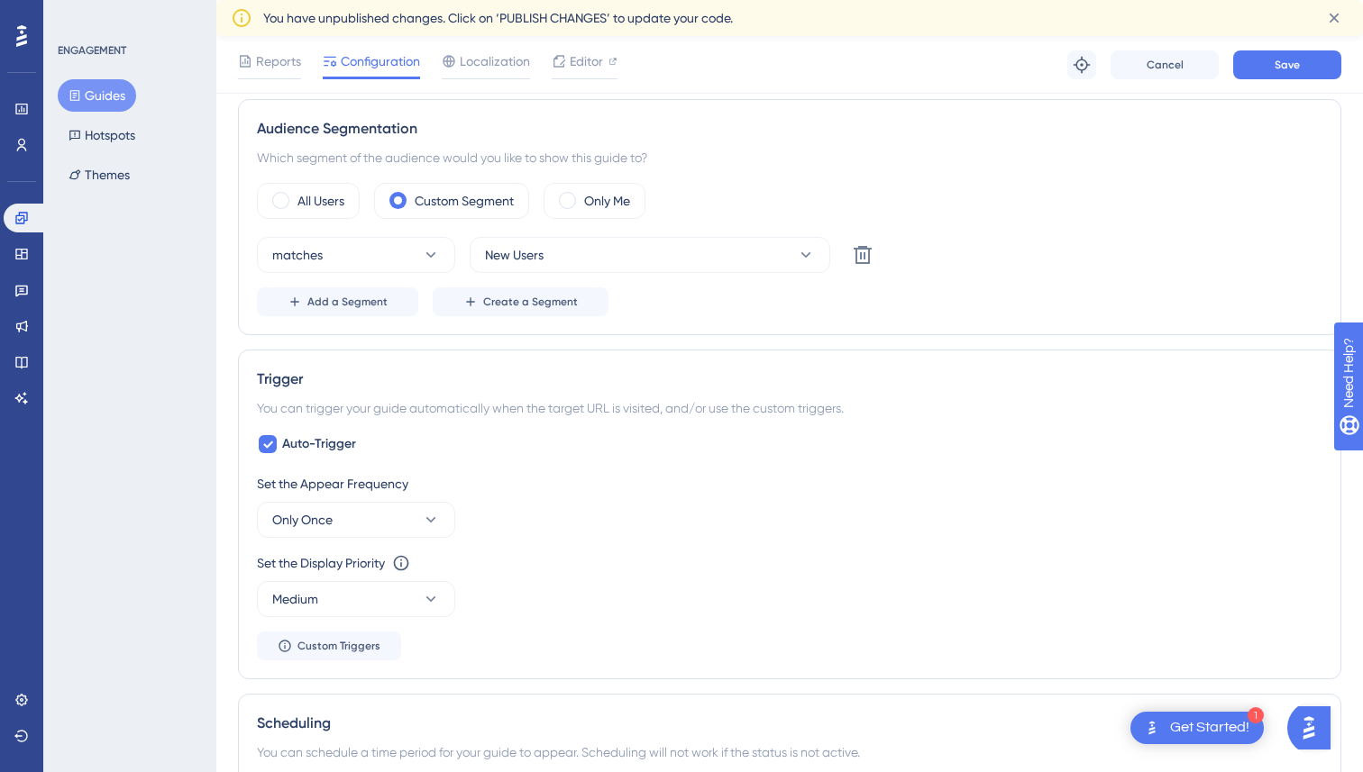
scroll to position [625, 0]
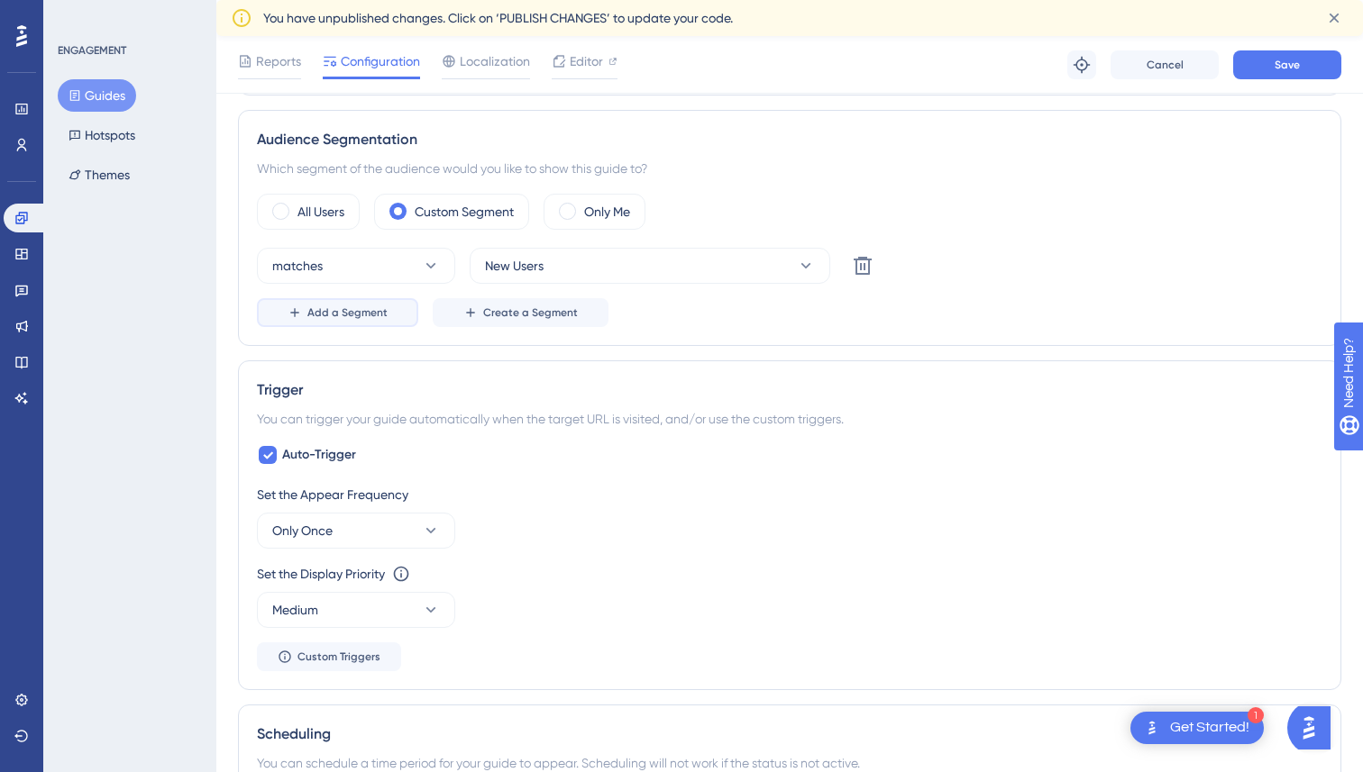
click at [359, 314] on span "Add a Segment" at bounding box center [347, 313] width 80 height 14
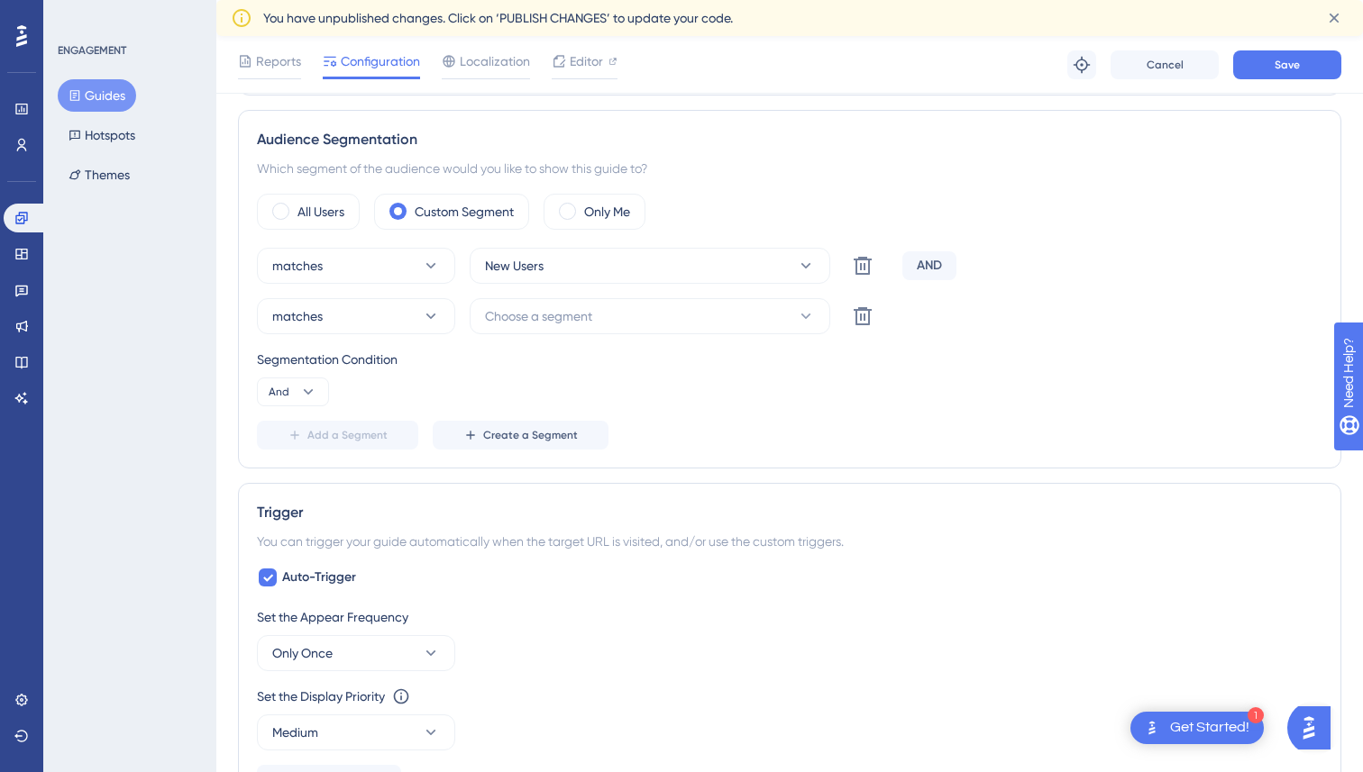
click at [382, 398] on div "Segmentation Condition And" at bounding box center [789, 378] width 1065 height 58
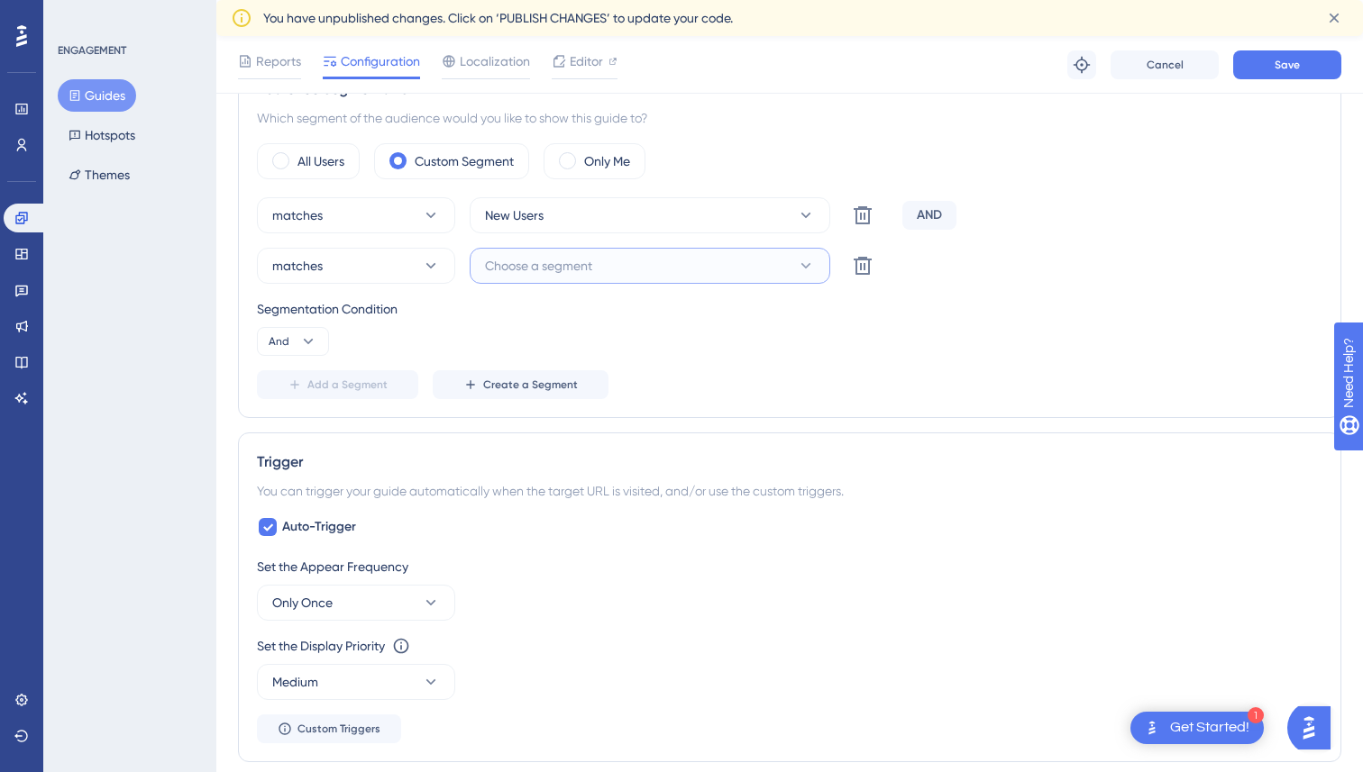
click at [488, 264] on span "Choose a segment" at bounding box center [538, 266] width 107 height 22
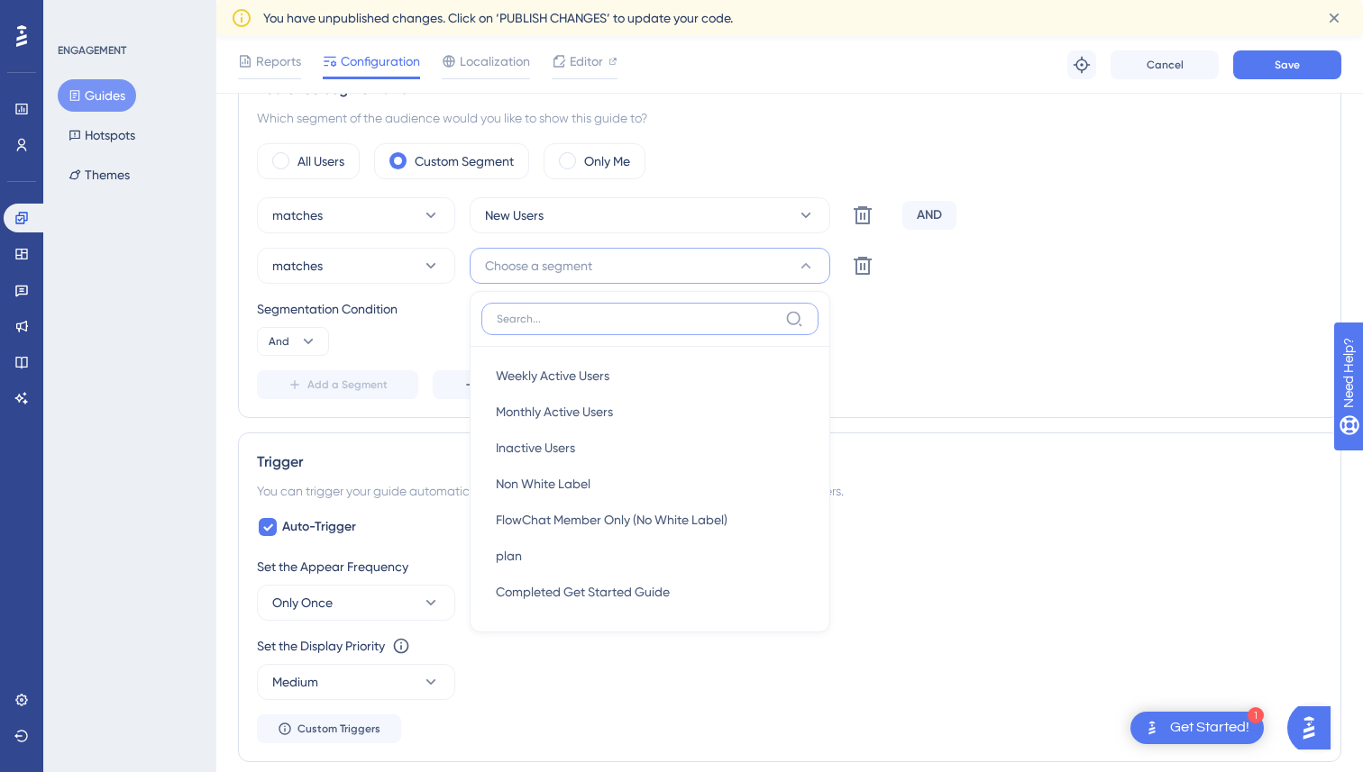
scroll to position [752, 0]
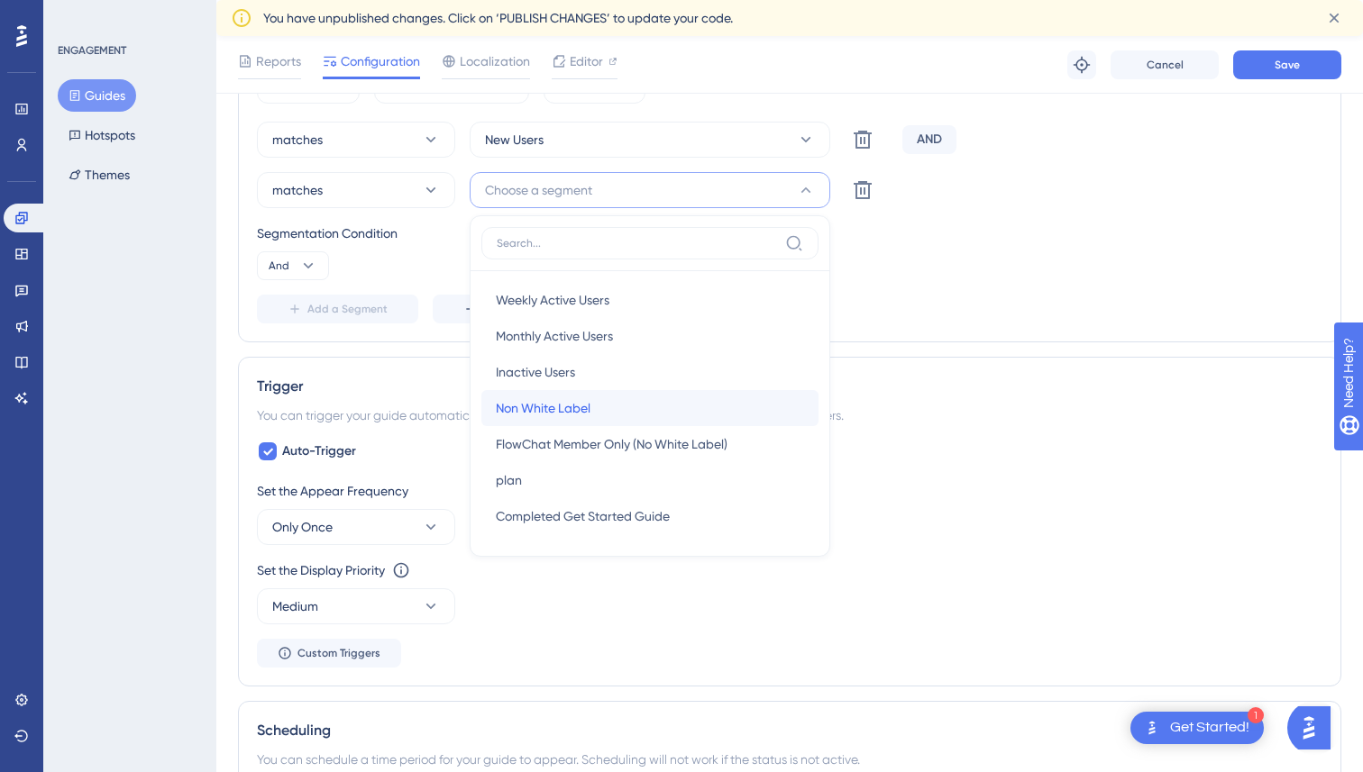
click at [510, 399] on span "Non White Label" at bounding box center [543, 408] width 95 height 22
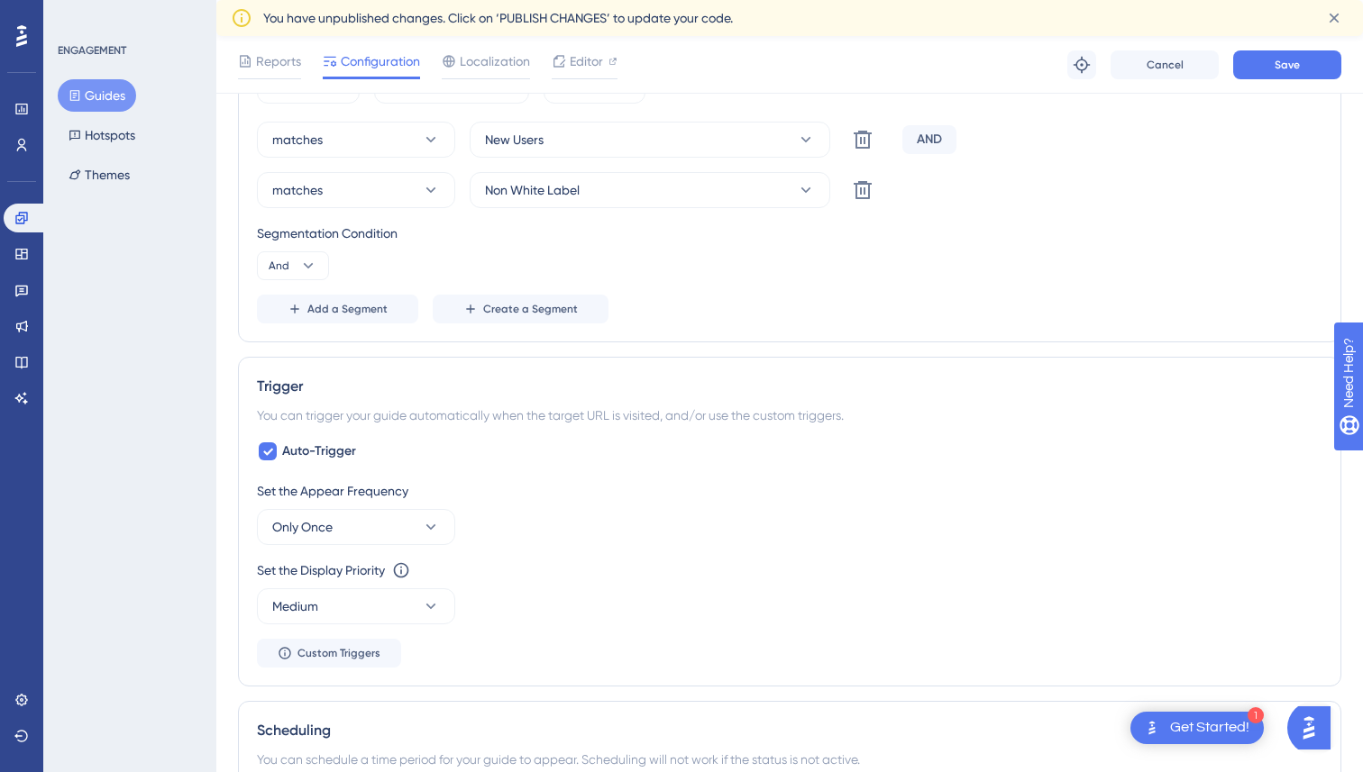
click at [636, 269] on div "Segmentation Condition And" at bounding box center [789, 252] width 1065 height 58
click at [986, 229] on div "Segmentation Condition" at bounding box center [789, 234] width 1065 height 22
click at [926, 141] on div "AND" at bounding box center [929, 139] width 54 height 29
click at [299, 271] on icon at bounding box center [308, 266] width 18 height 18
click at [294, 350] on div "Or Or" at bounding box center [293, 353] width 34 height 36
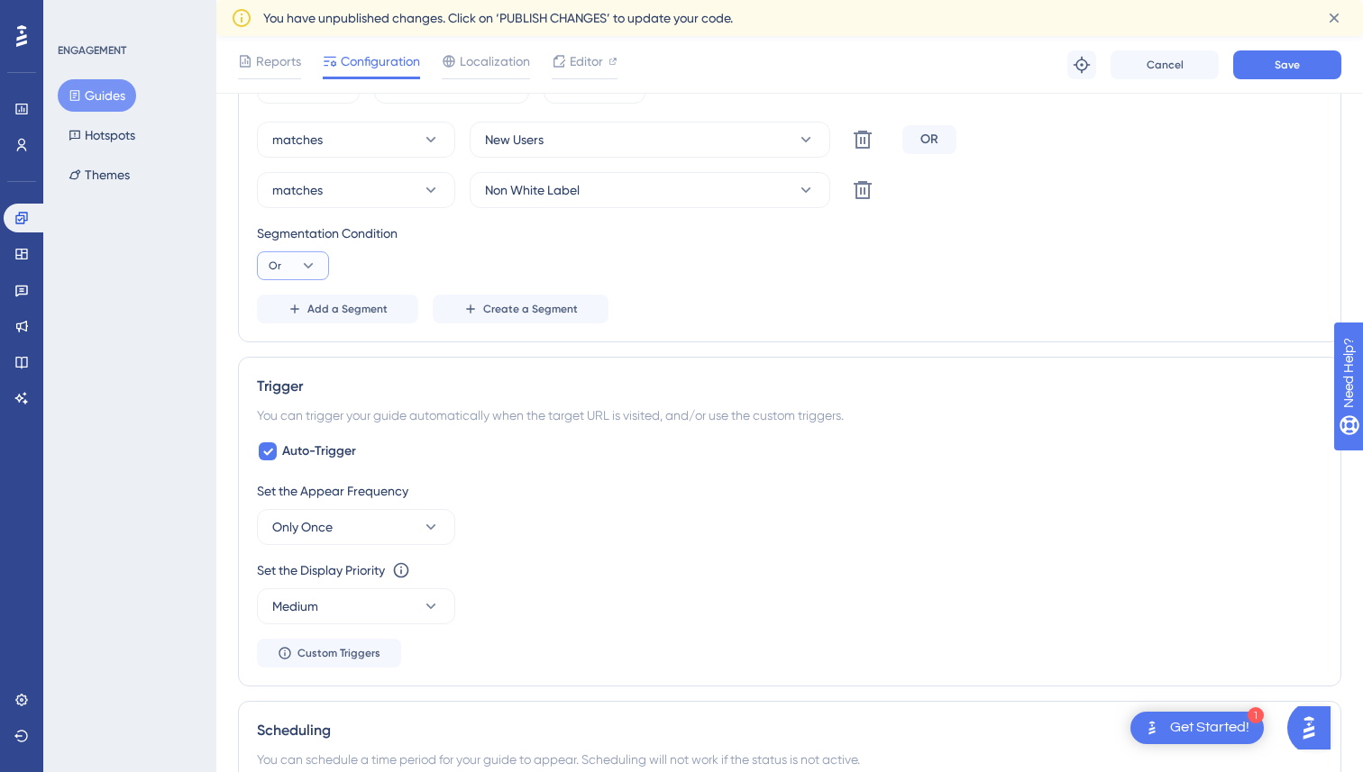
click at [301, 266] on icon at bounding box center [308, 266] width 18 height 18
click at [296, 315] on span "And" at bounding box center [287, 317] width 23 height 22
click at [465, 260] on div "Segmentation Condition And" at bounding box center [789, 252] width 1065 height 58
click at [866, 190] on icon at bounding box center [863, 190] width 22 height 22
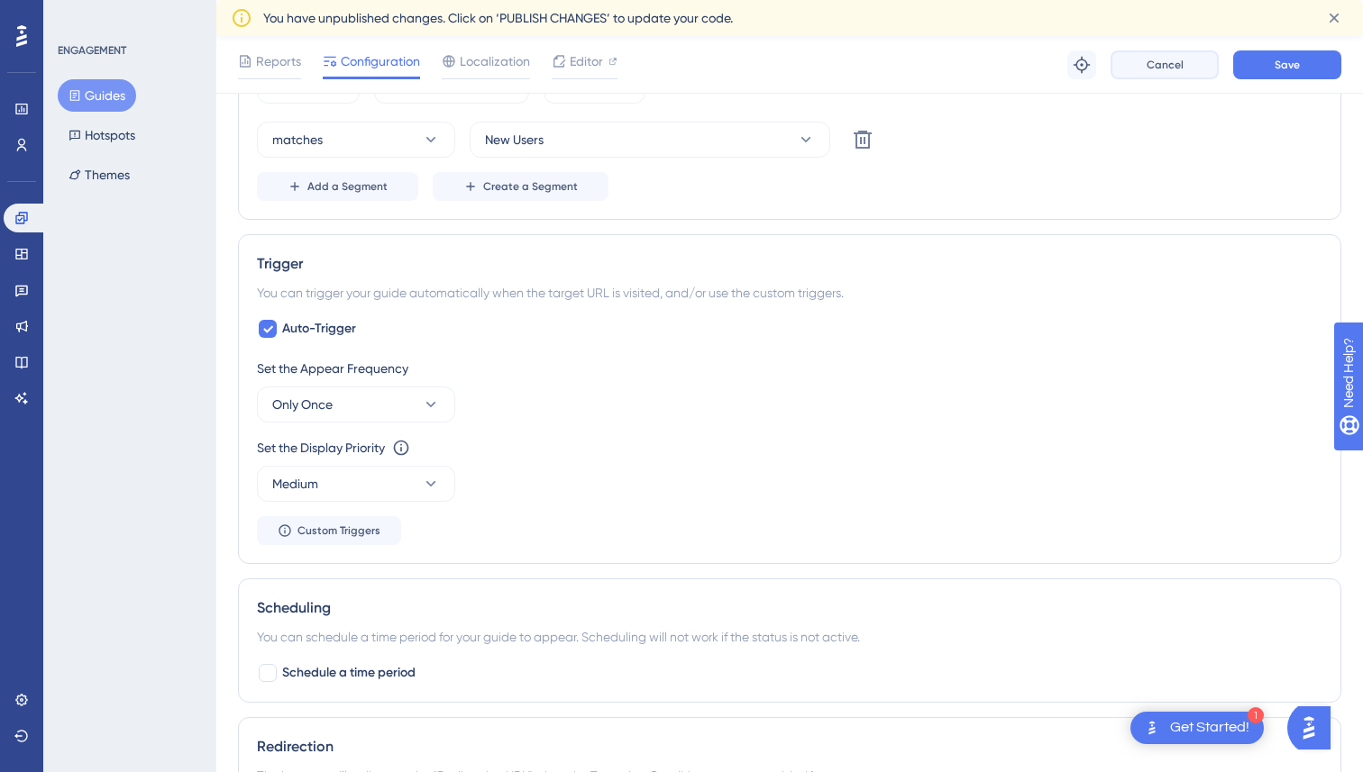
click at [1126, 64] on button "Cancel" at bounding box center [1164, 64] width 108 height 29
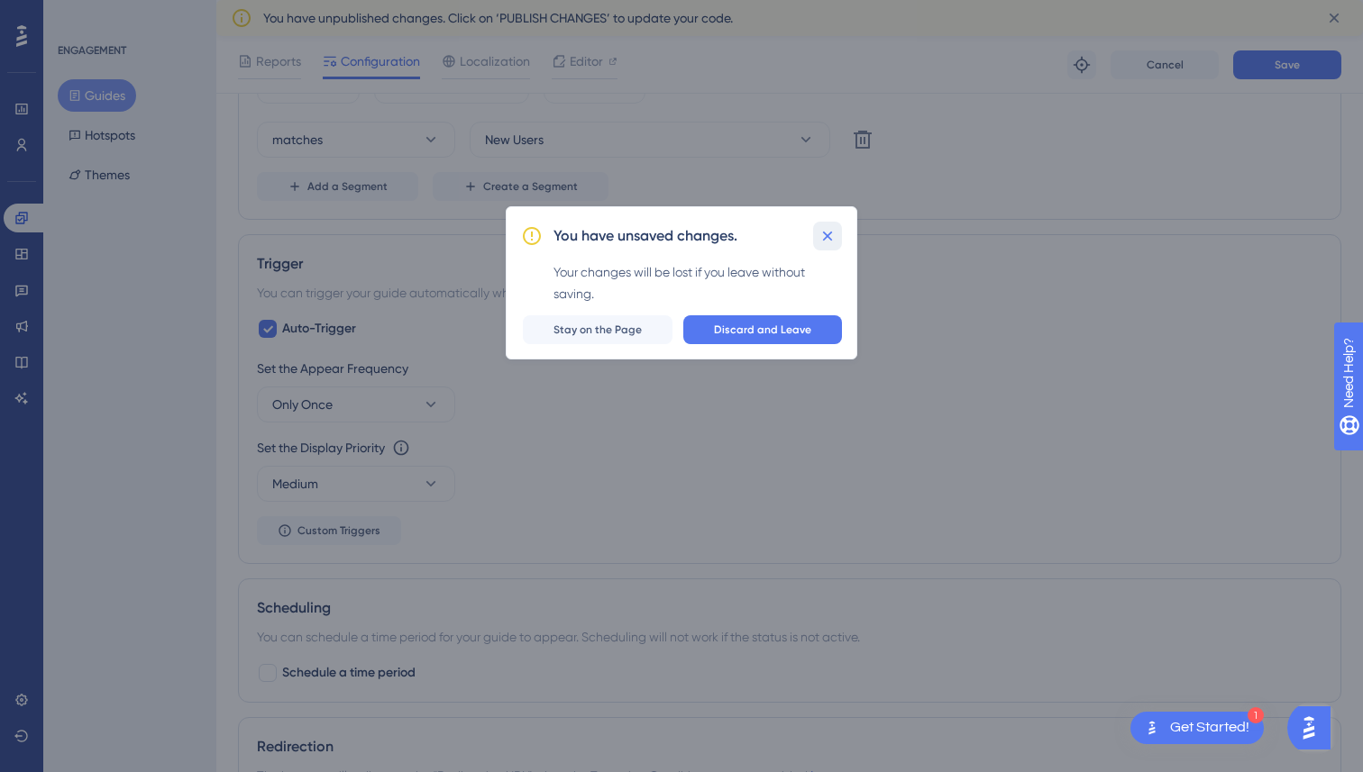
click at [826, 238] on icon at bounding box center [827, 236] width 18 height 18
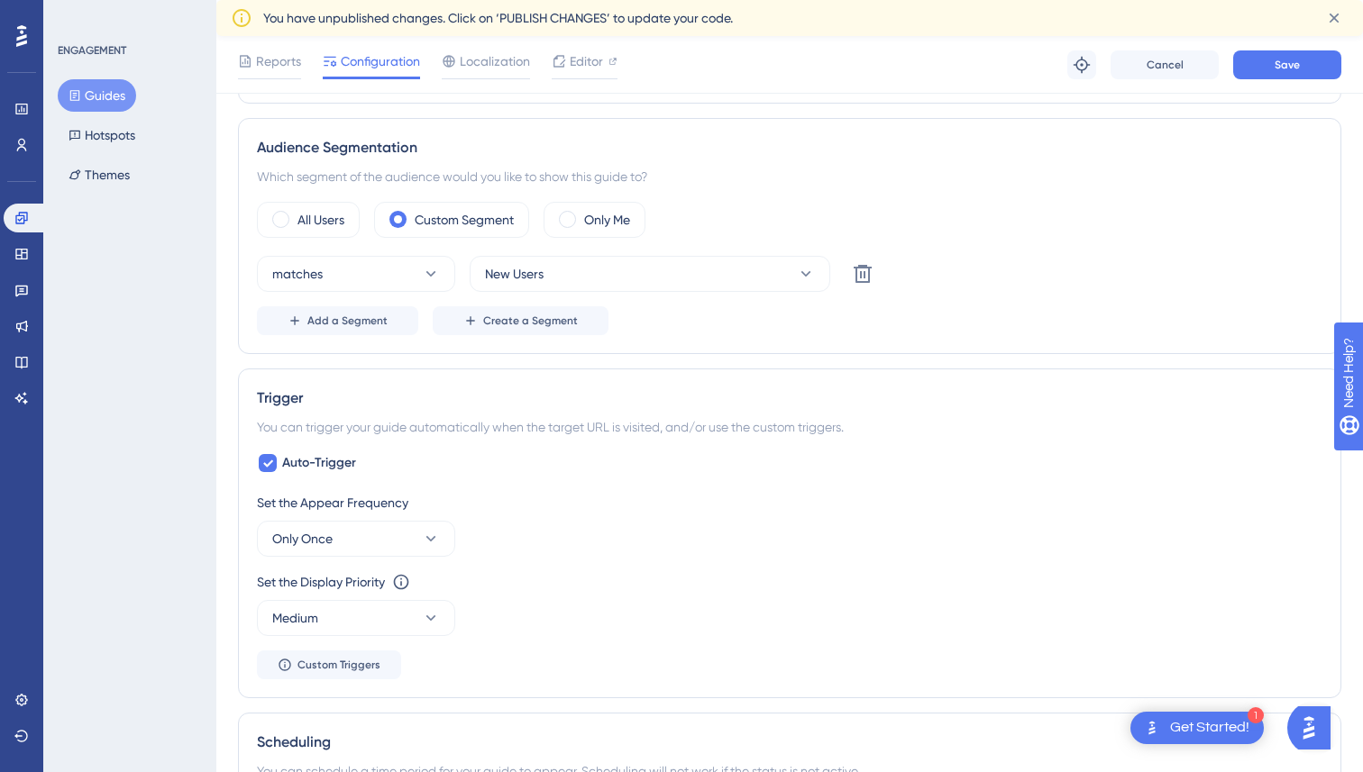
scroll to position [594, 0]
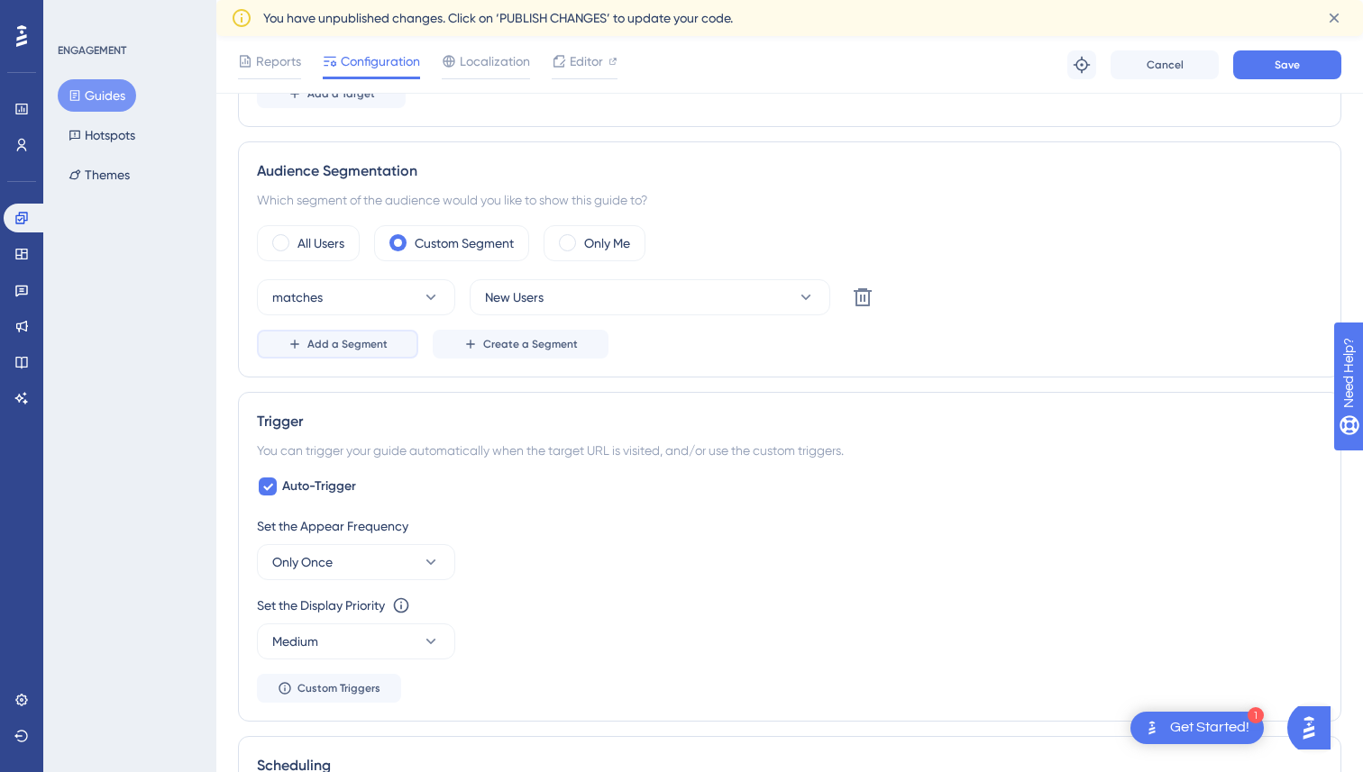
click at [325, 349] on span "Add a Segment" at bounding box center [347, 344] width 80 height 14
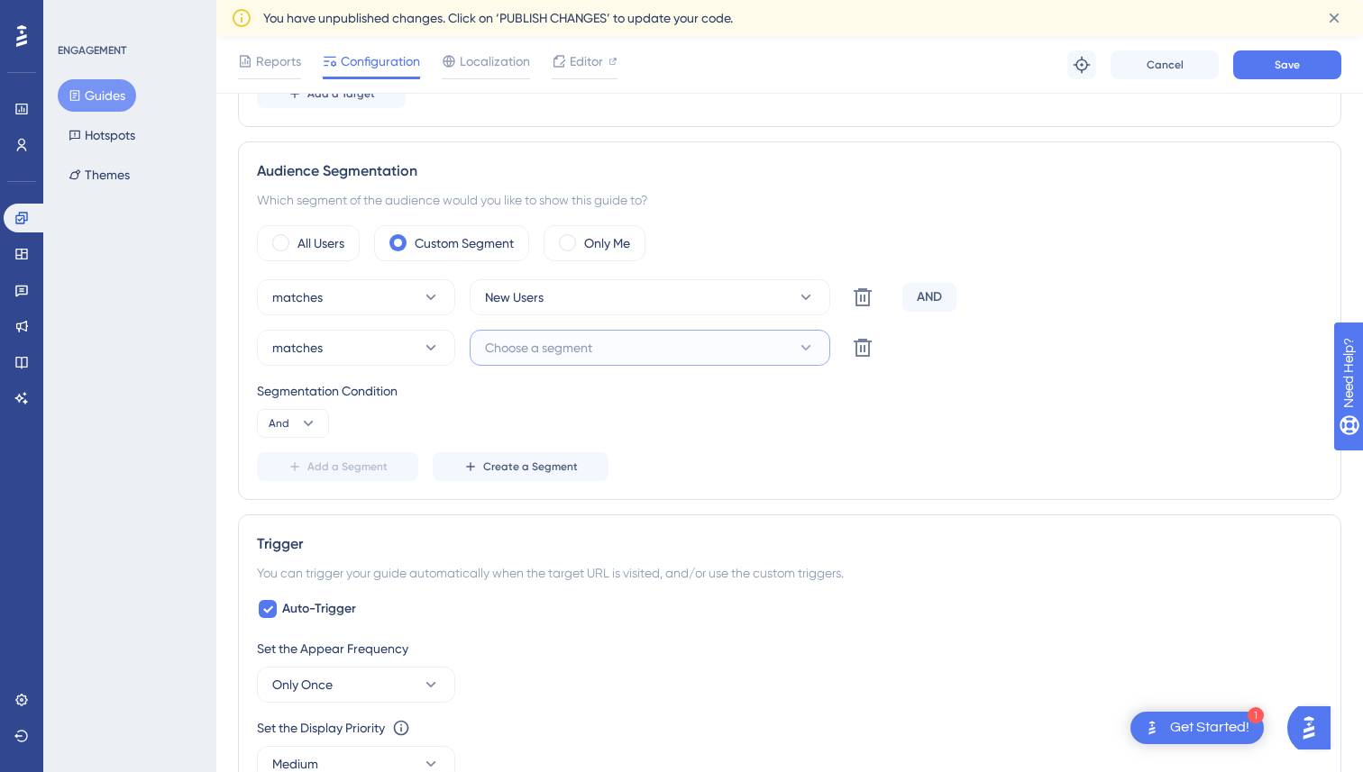
click at [553, 350] on span "Choose a segment" at bounding box center [538, 348] width 107 height 22
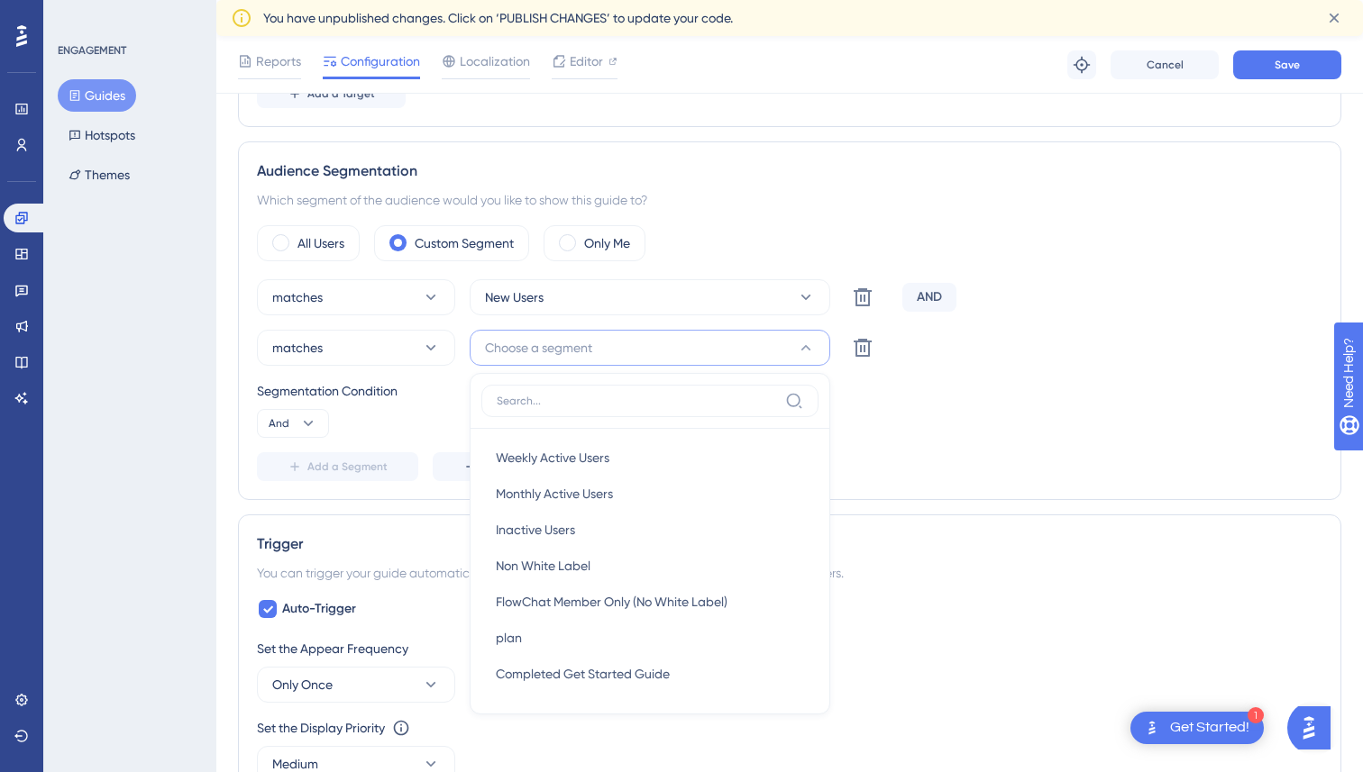
scroll to position [752, 0]
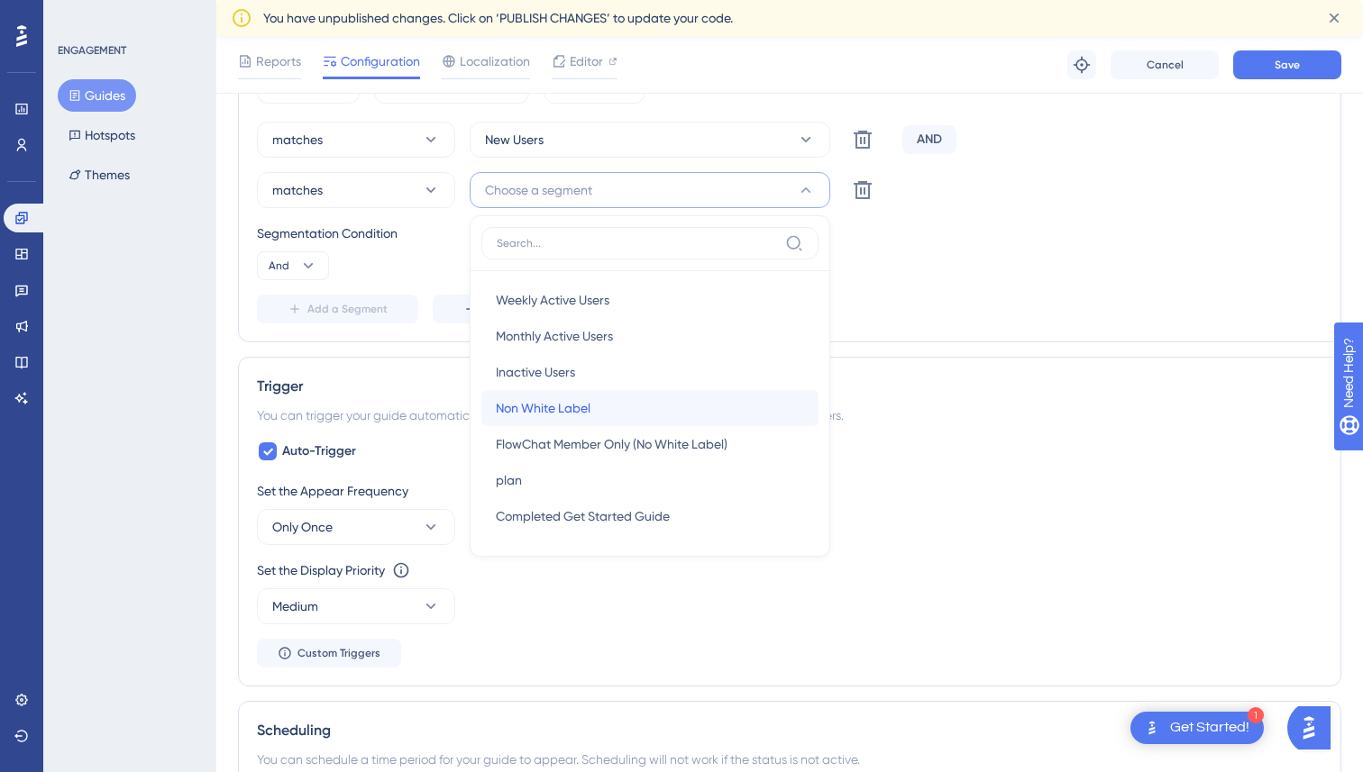
click at [553, 409] on span "Non White Label" at bounding box center [543, 408] width 95 height 22
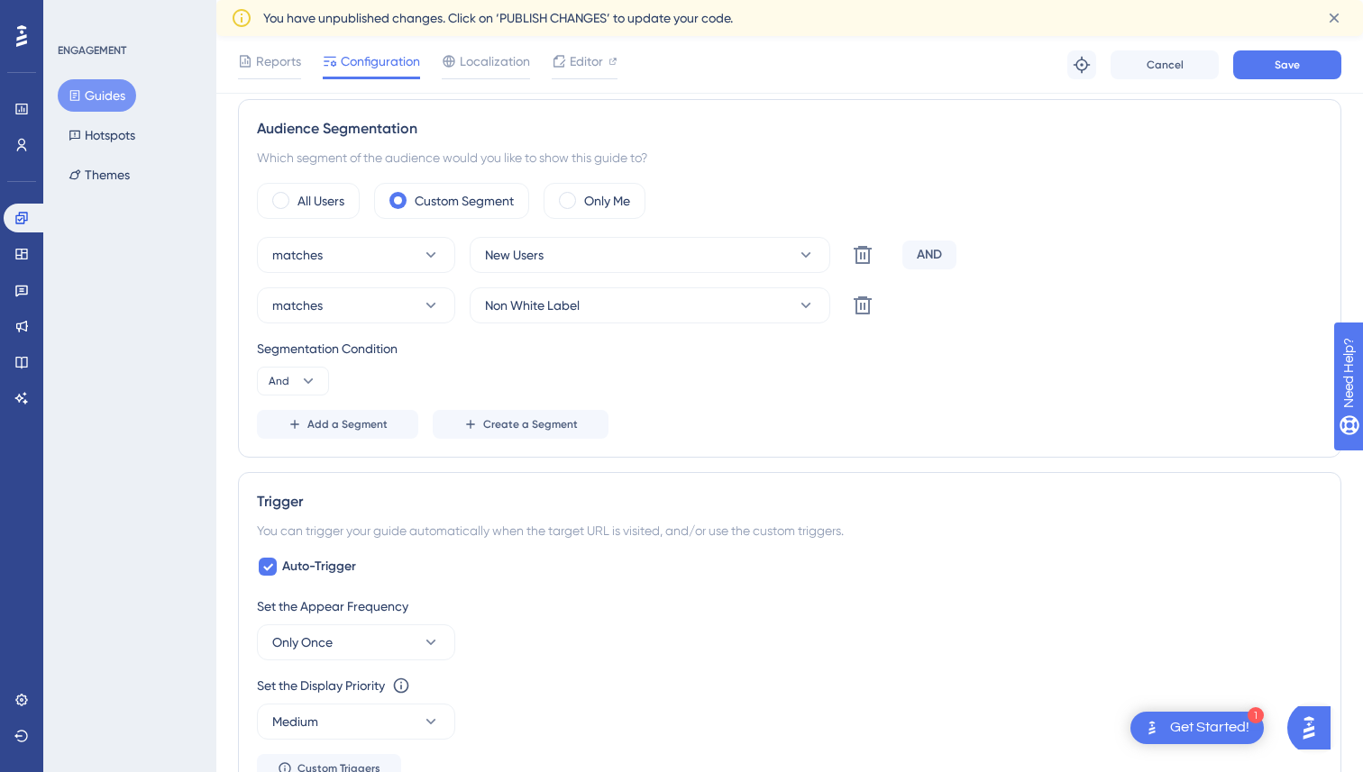
scroll to position [620, 0]
